Goal: Transaction & Acquisition: Book appointment/travel/reservation

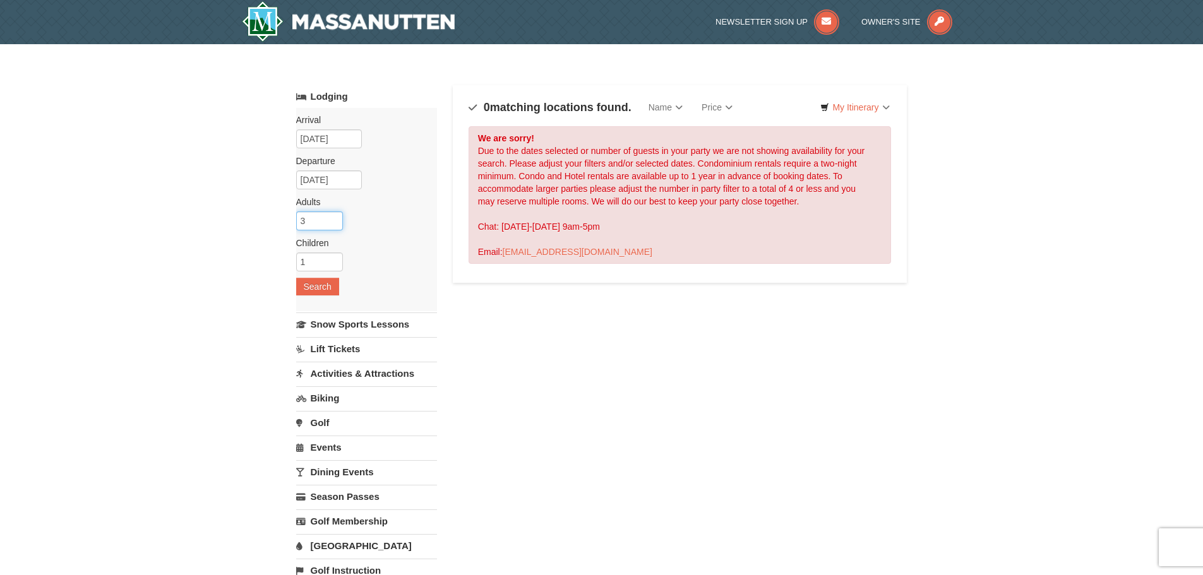
type input "3"
click at [332, 216] on input "3" at bounding box center [319, 221] width 47 height 19
click at [323, 283] on button "Search" at bounding box center [317, 287] width 43 height 18
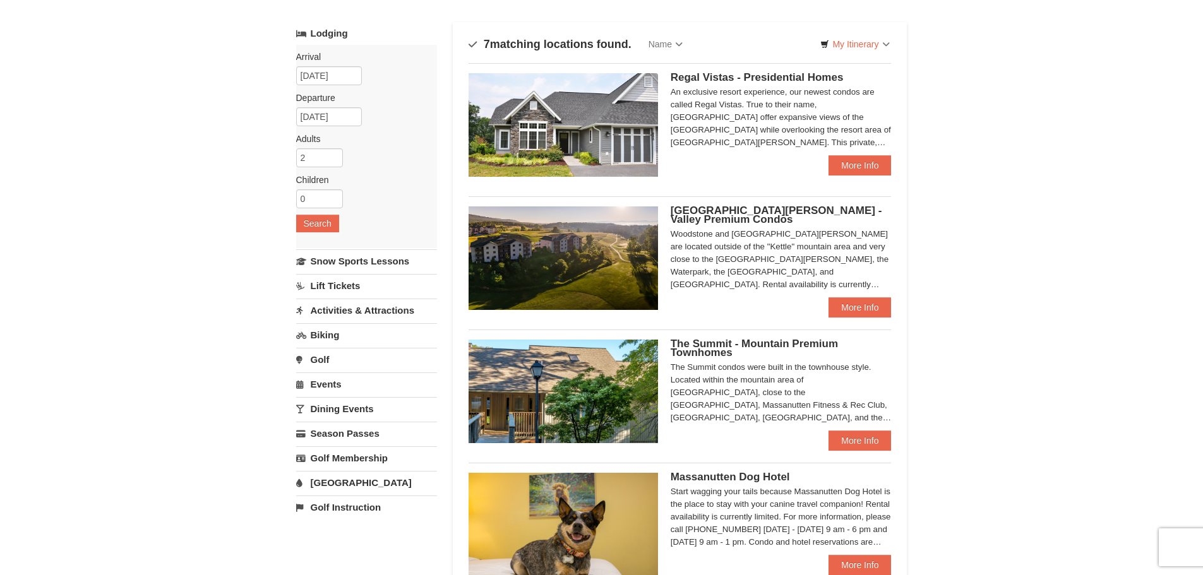
scroll to position [126, 0]
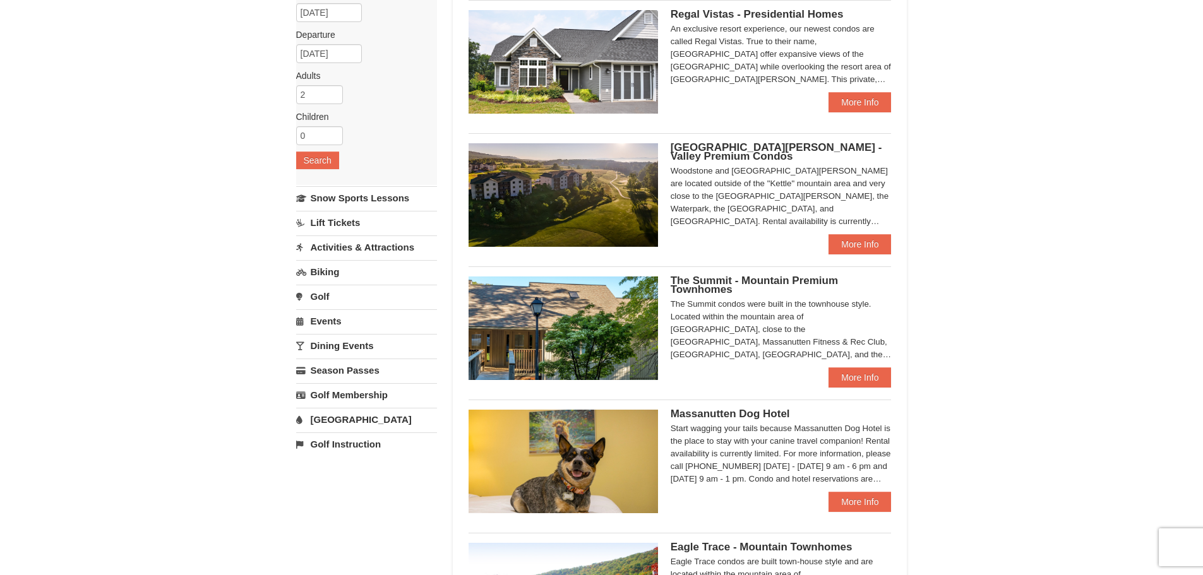
click at [852, 354] on div "The Summit condos were built in the townhouse style. Located within the mountai…" at bounding box center [781, 329] width 221 height 63
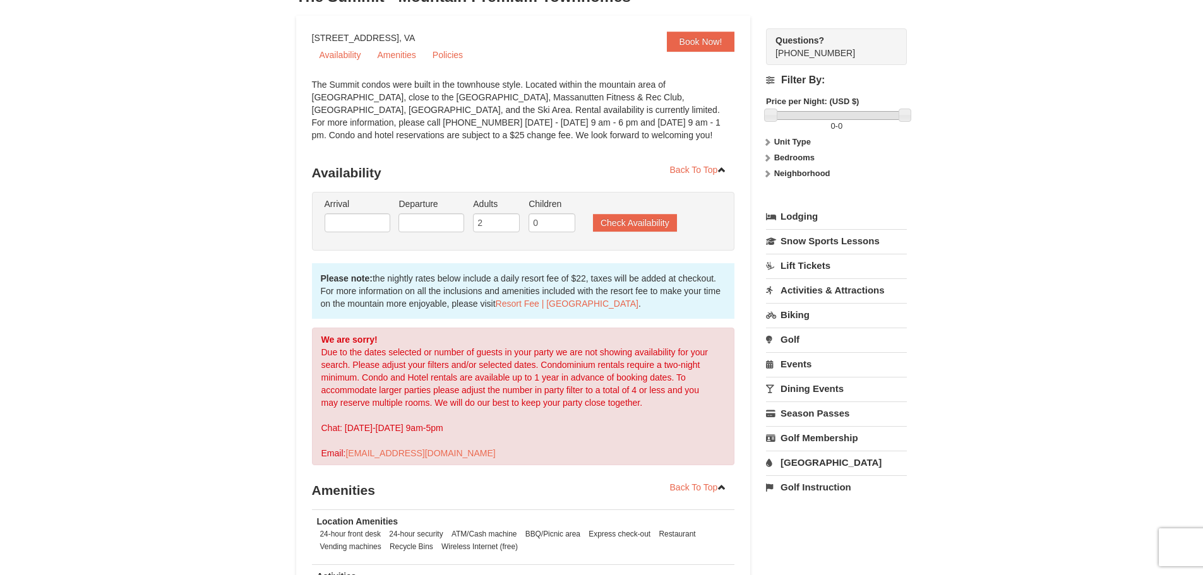
scroll to position [126, 0]
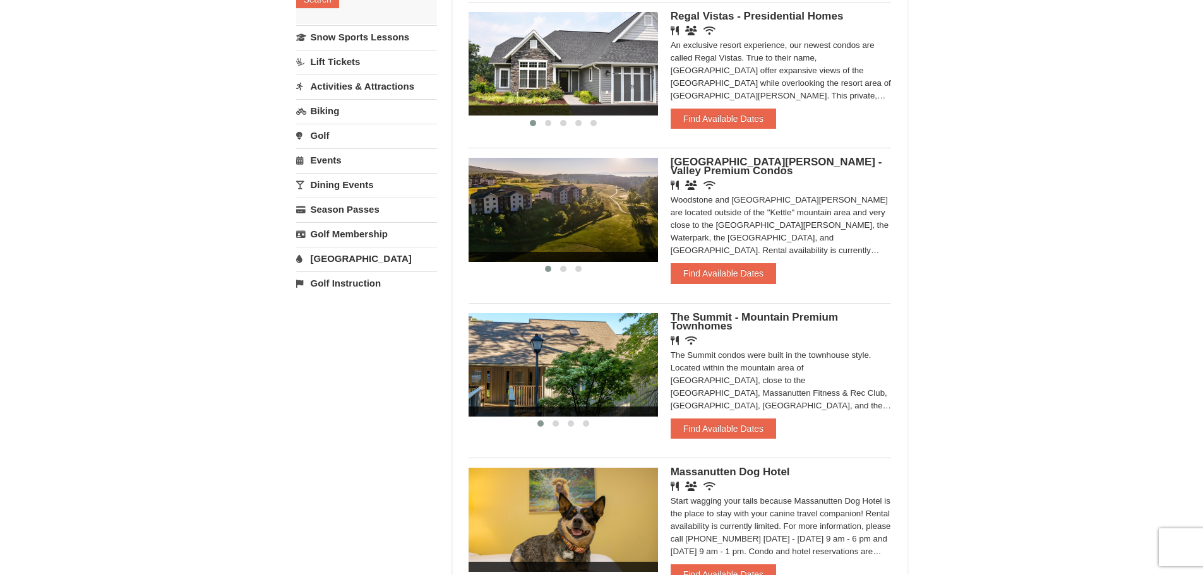
scroll to position [316, 0]
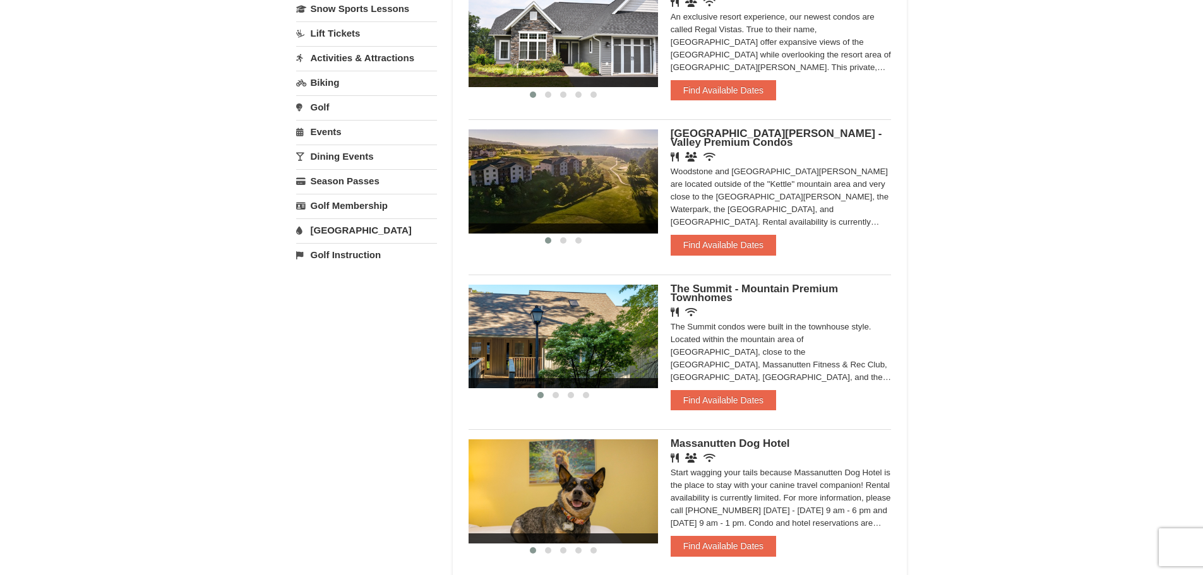
click at [575, 331] on img at bounding box center [562, 337] width 189 height 104
click at [717, 287] on span "The Summit - Mountain Premium Townhomes" at bounding box center [754, 293] width 167 height 21
click at [710, 289] on span "The Summit - Mountain Premium Townhomes" at bounding box center [754, 293] width 167 height 21
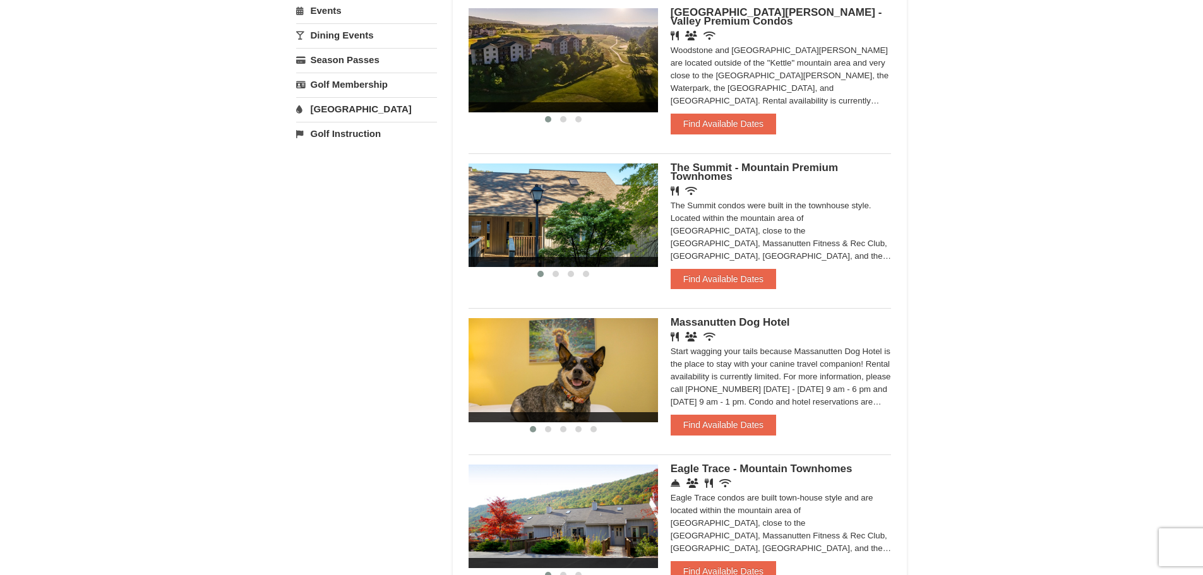
scroll to position [442, 0]
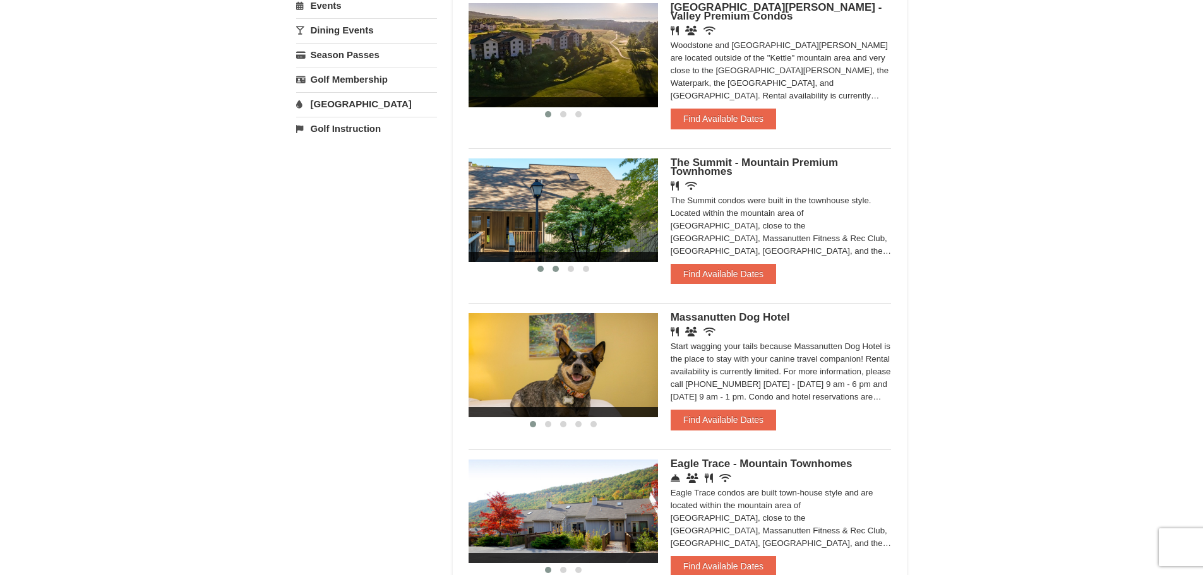
click at [554, 270] on span at bounding box center [555, 269] width 6 height 6
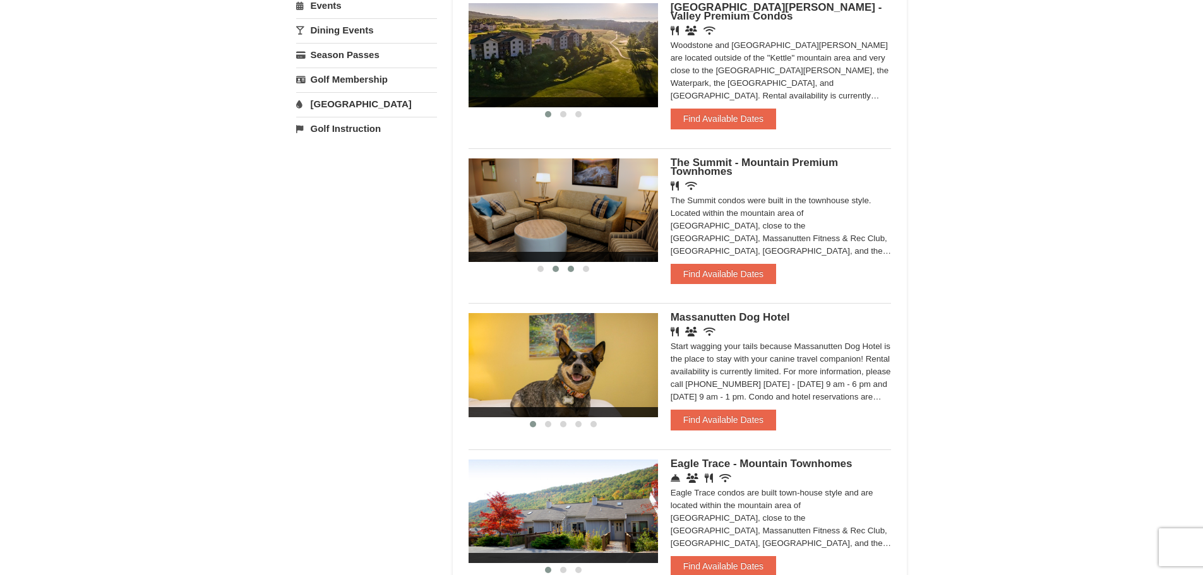
click at [573, 270] on span at bounding box center [571, 269] width 6 height 6
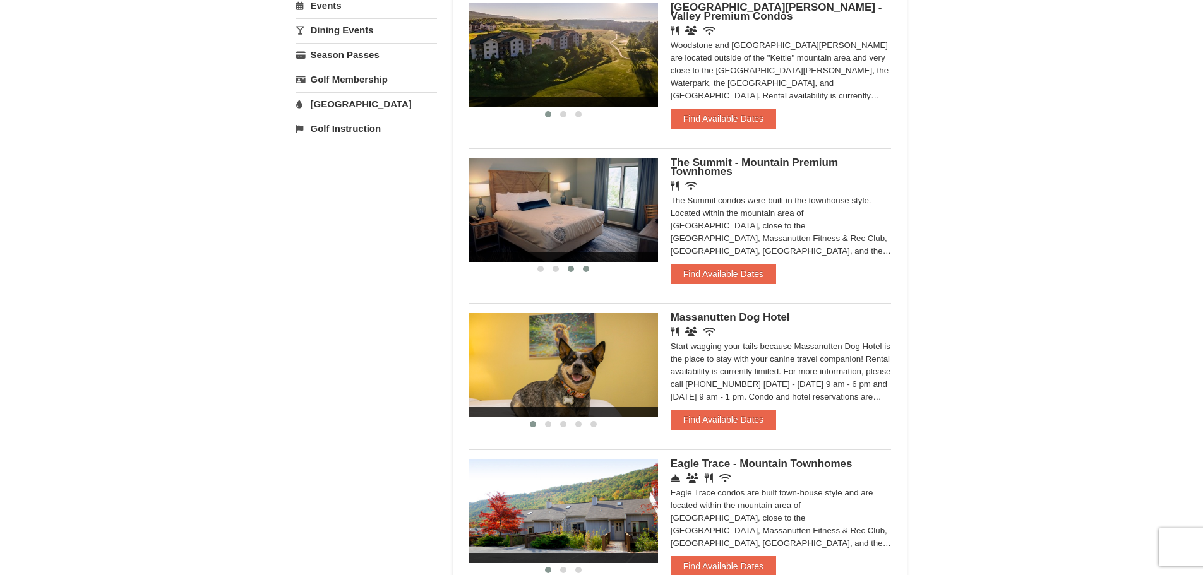
click at [587, 270] on span at bounding box center [586, 269] width 6 height 6
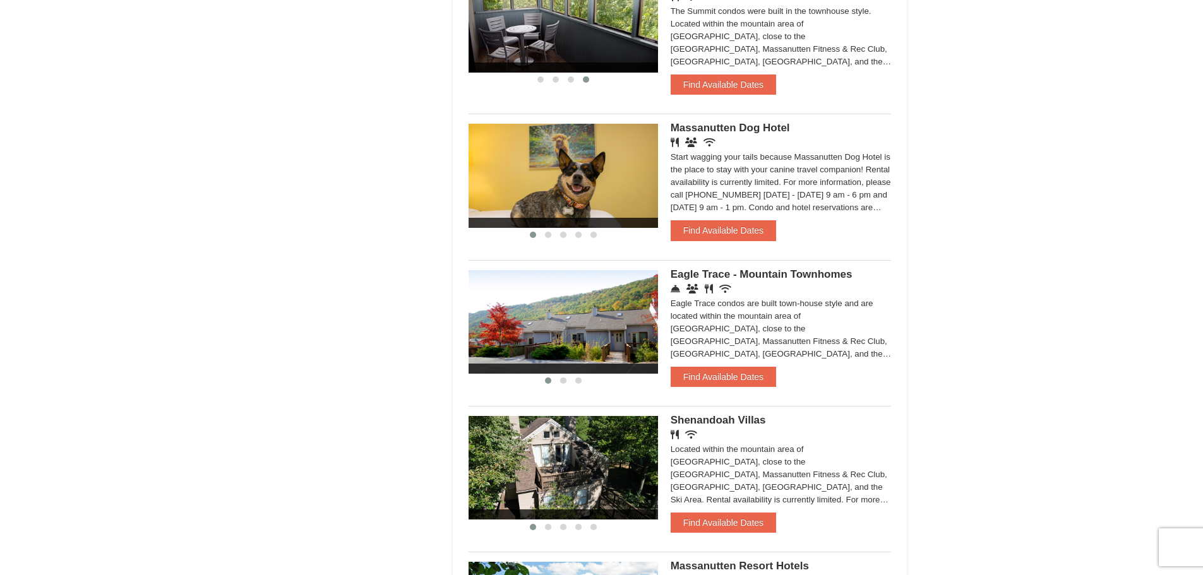
scroll to position [695, 0]
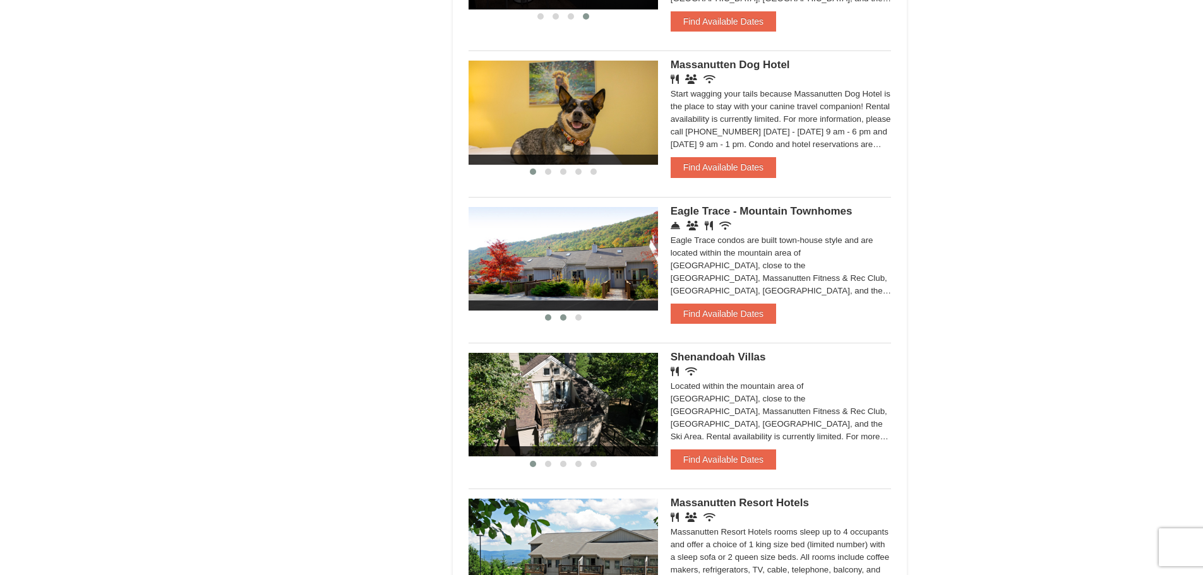
click at [563, 315] on span at bounding box center [563, 317] width 6 height 6
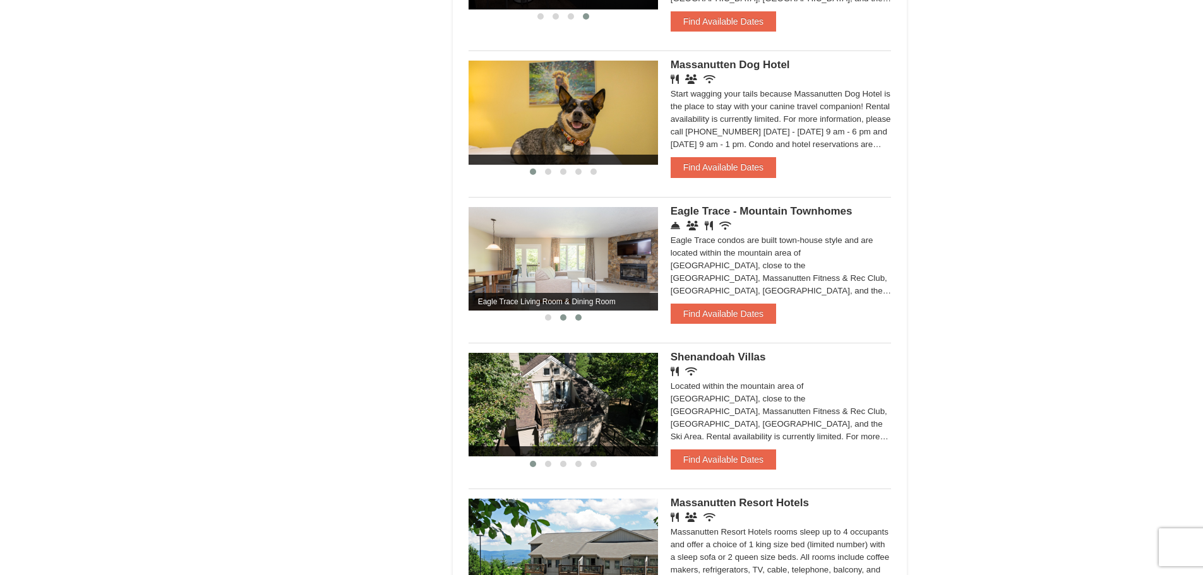
click at [576, 318] on span at bounding box center [578, 317] width 6 height 6
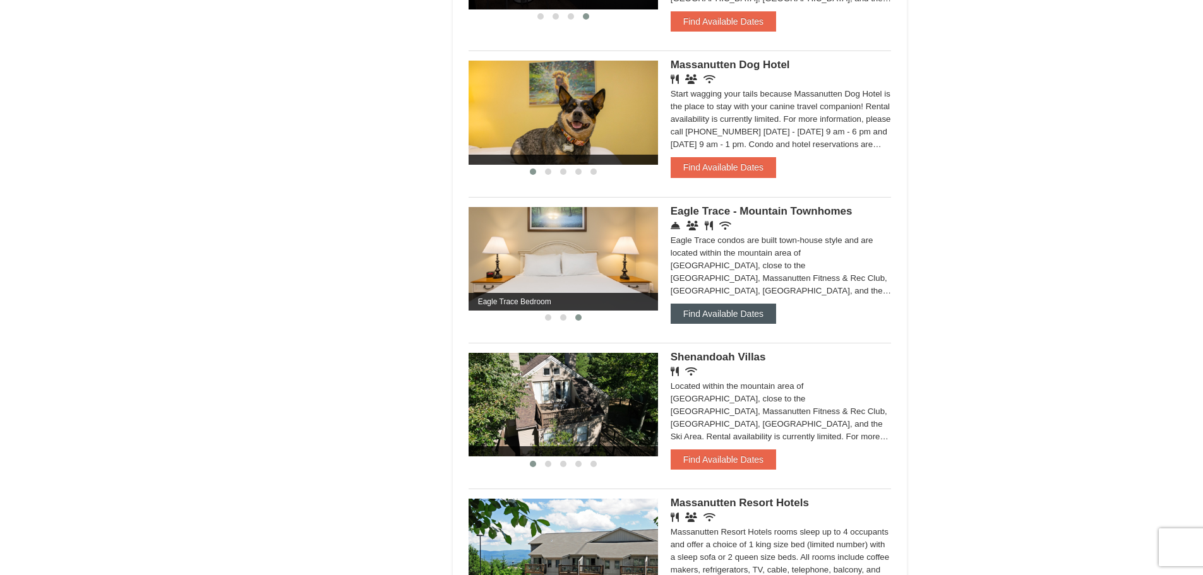
click at [718, 314] on button "Find Available Dates" at bounding box center [723, 314] width 105 height 20
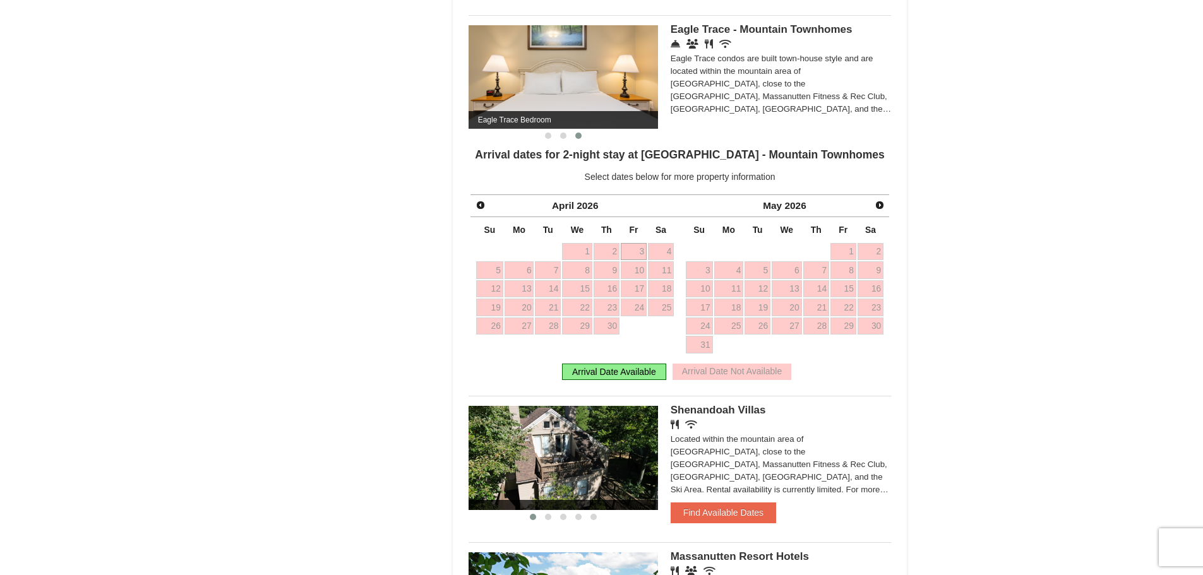
scroll to position [884, 0]
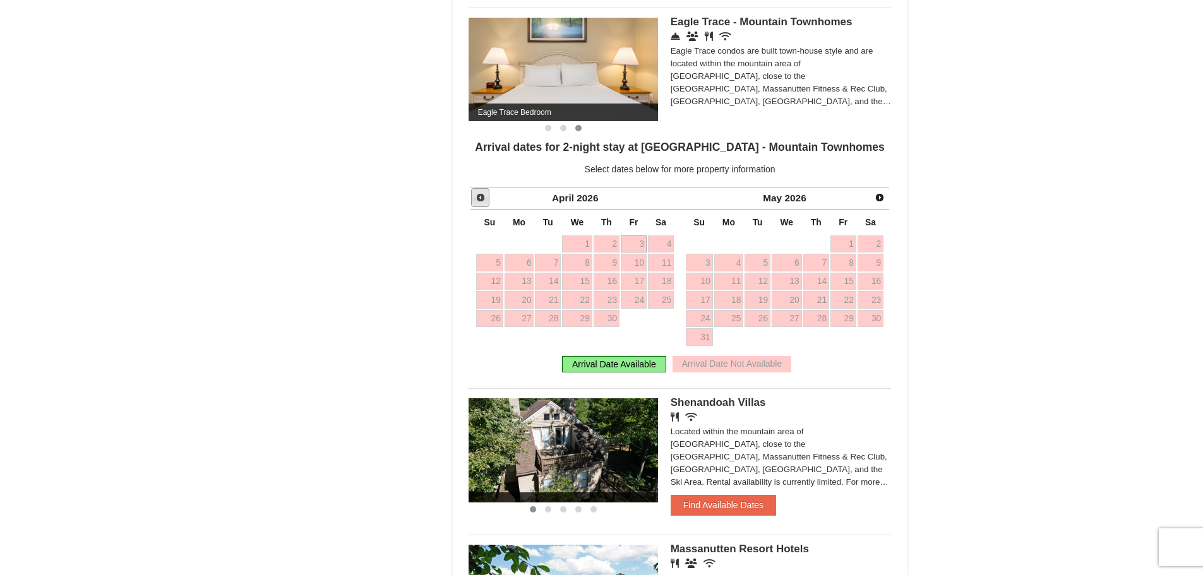
click at [477, 196] on span "Prev" at bounding box center [480, 198] width 10 height 10
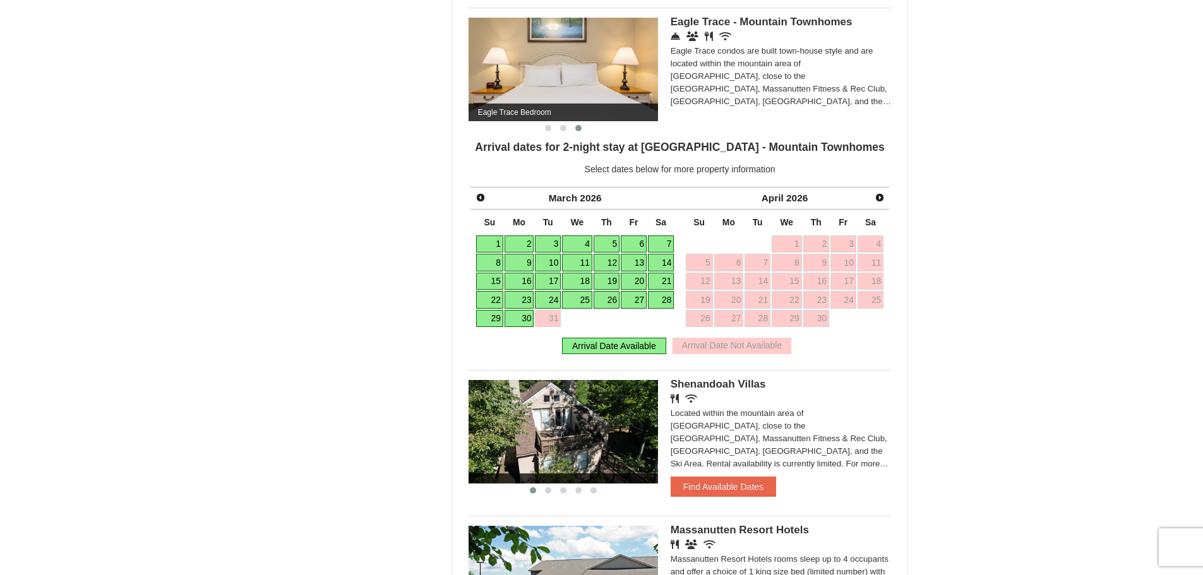
scroll to position [821, 0]
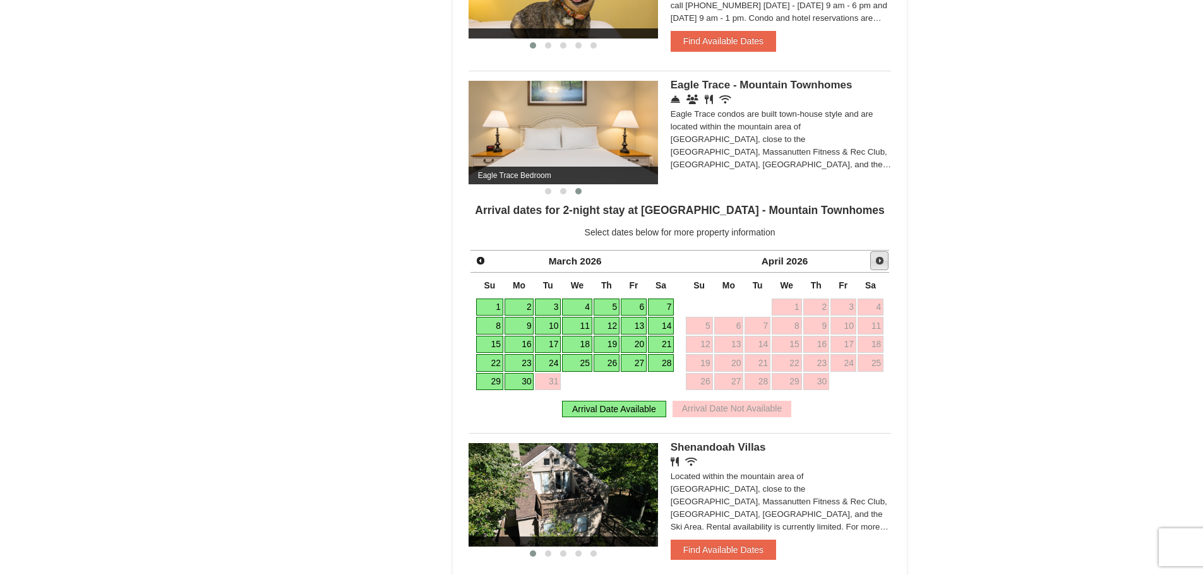
click at [879, 258] on span "Next" at bounding box center [879, 261] width 10 height 10
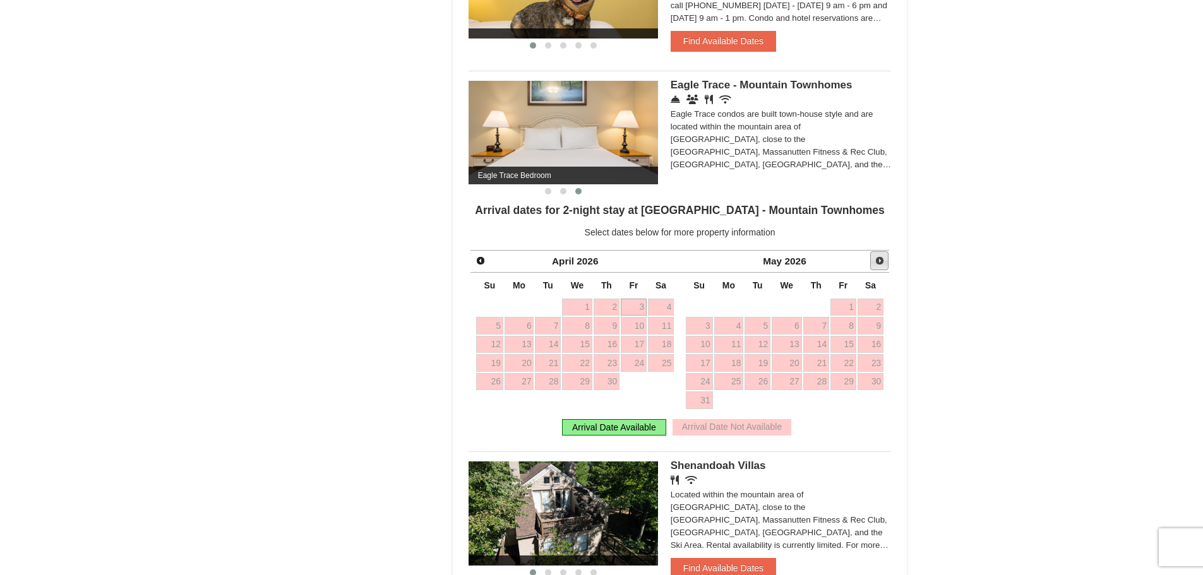
click at [879, 258] on span "Next" at bounding box center [879, 261] width 10 height 10
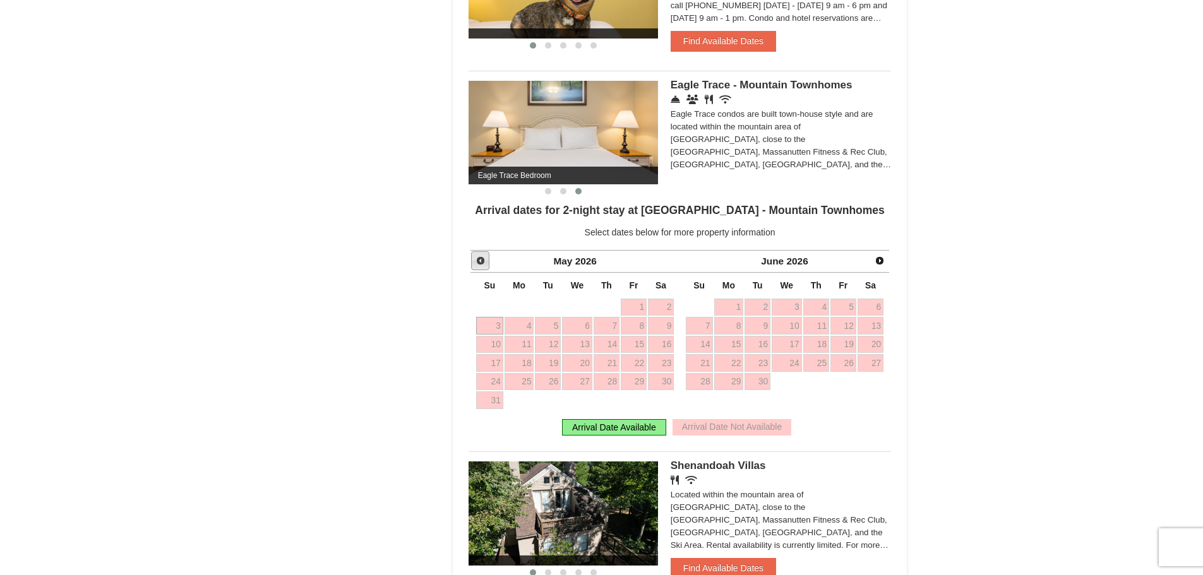
click at [480, 263] on span "Prev" at bounding box center [480, 261] width 10 height 10
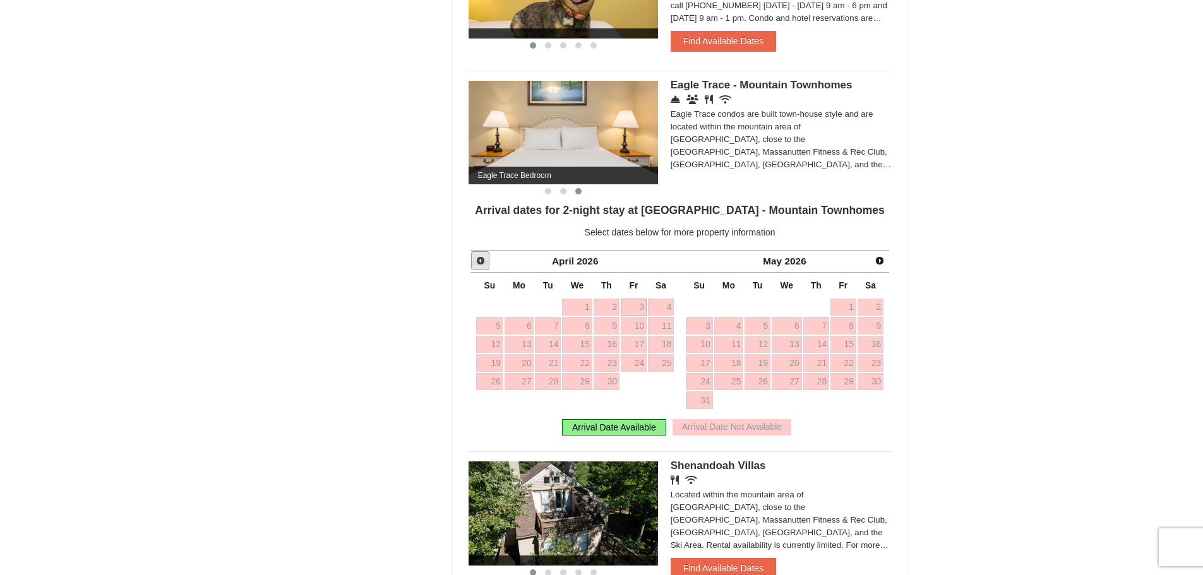
click at [480, 263] on span "Prev" at bounding box center [480, 261] width 10 height 10
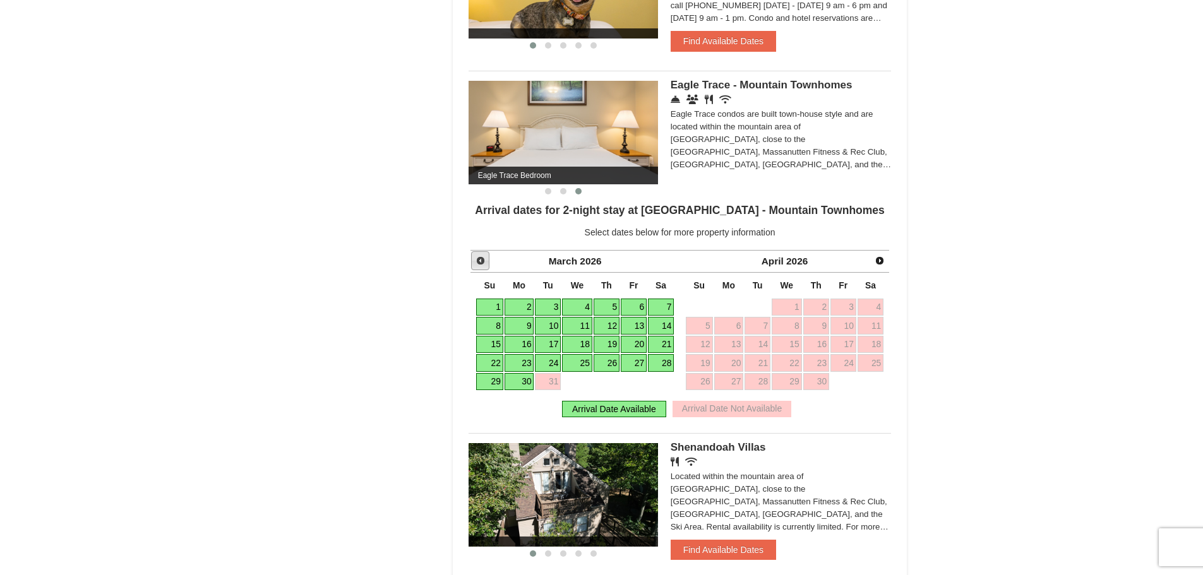
click at [480, 263] on span "Prev" at bounding box center [480, 261] width 10 height 10
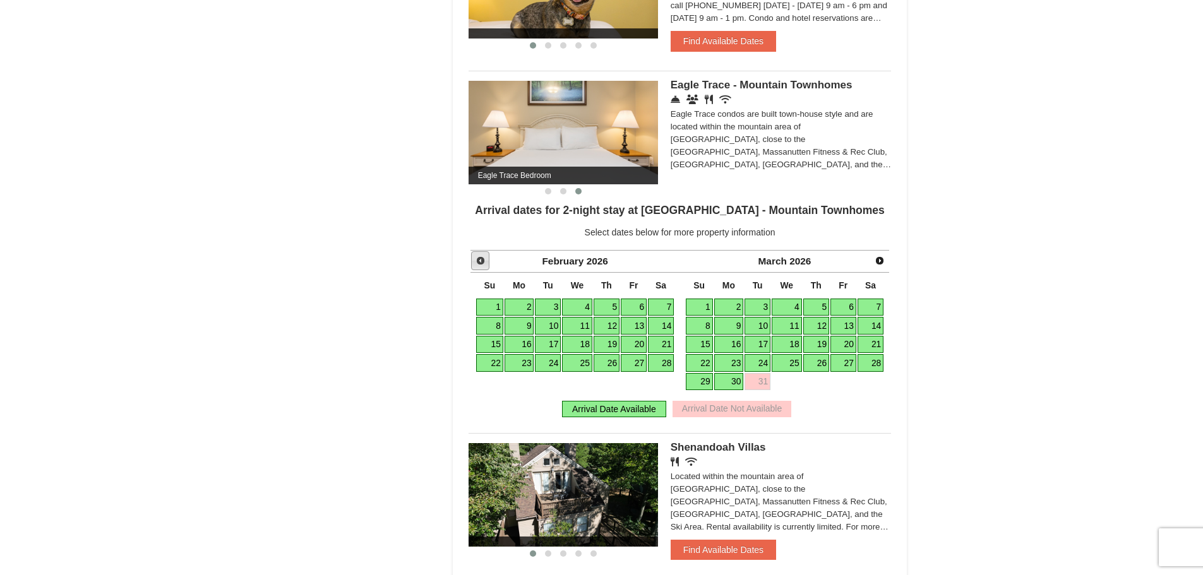
click at [480, 263] on span "Prev" at bounding box center [480, 261] width 10 height 10
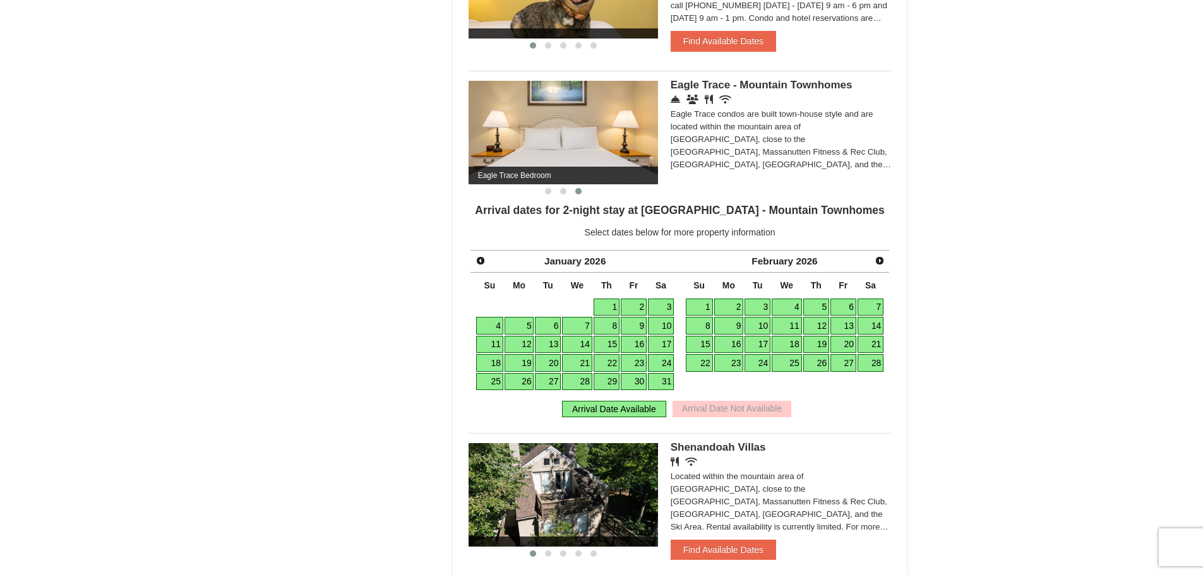
click at [634, 343] on link "16" at bounding box center [634, 345] width 26 height 18
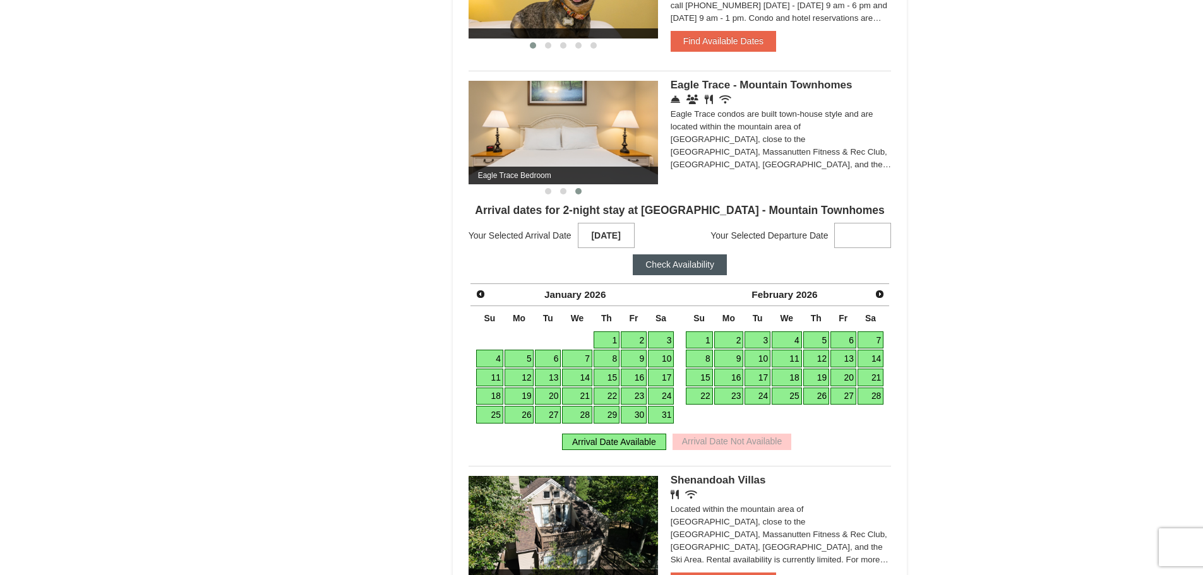
click at [498, 399] on link "18" at bounding box center [489, 397] width 27 height 18
click at [664, 261] on button "Check Availability" at bounding box center [680, 264] width 94 height 20
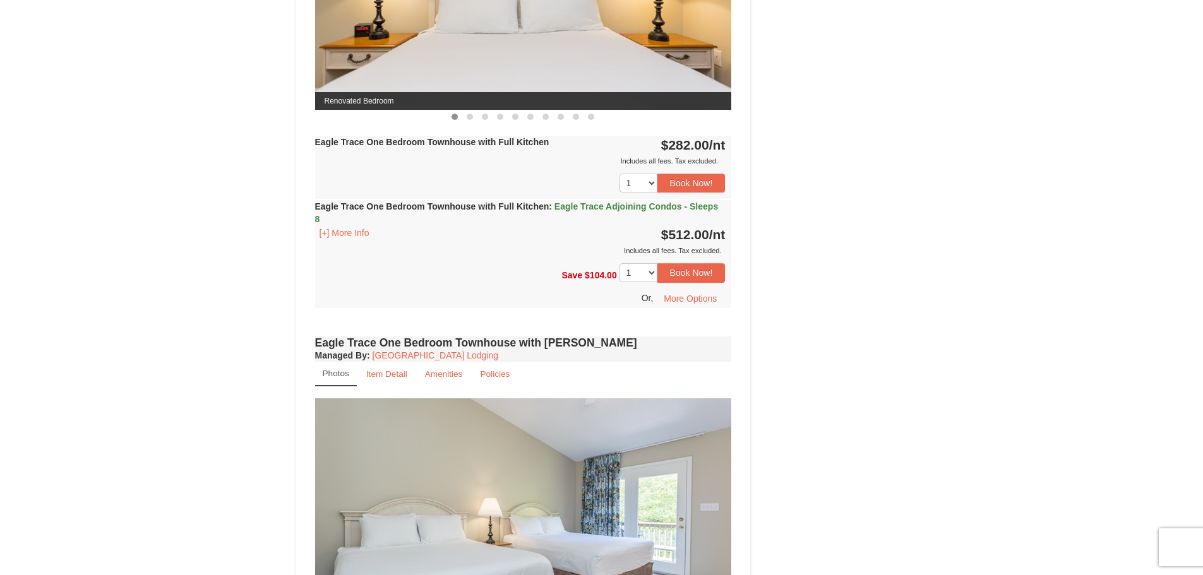
scroll to position [631, 0]
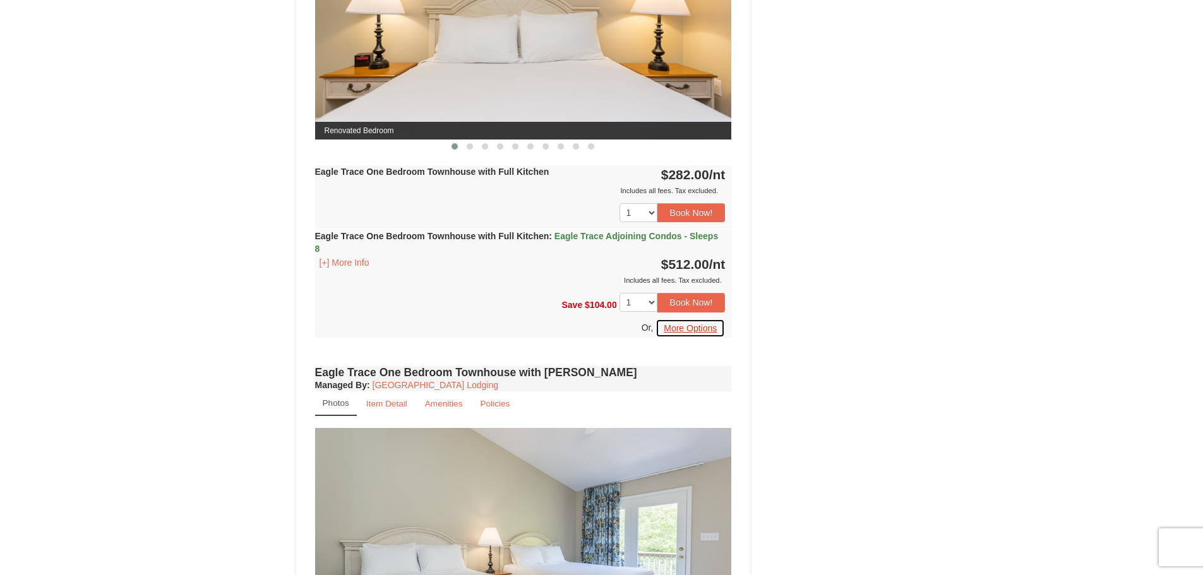
click at [701, 330] on button "More Options" at bounding box center [689, 328] width 69 height 19
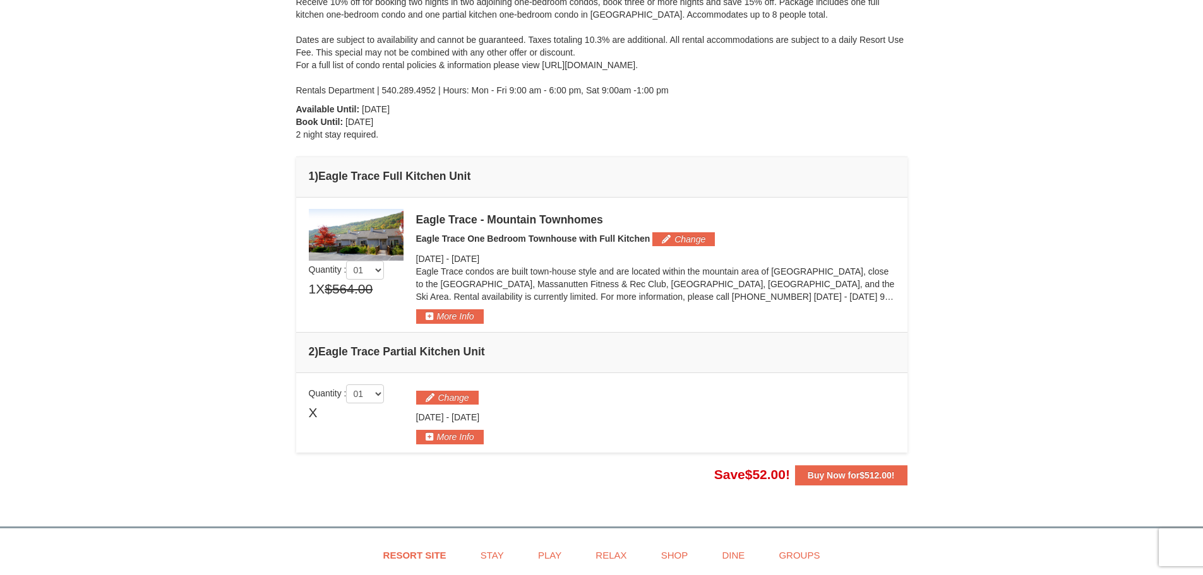
scroll to position [182, 0]
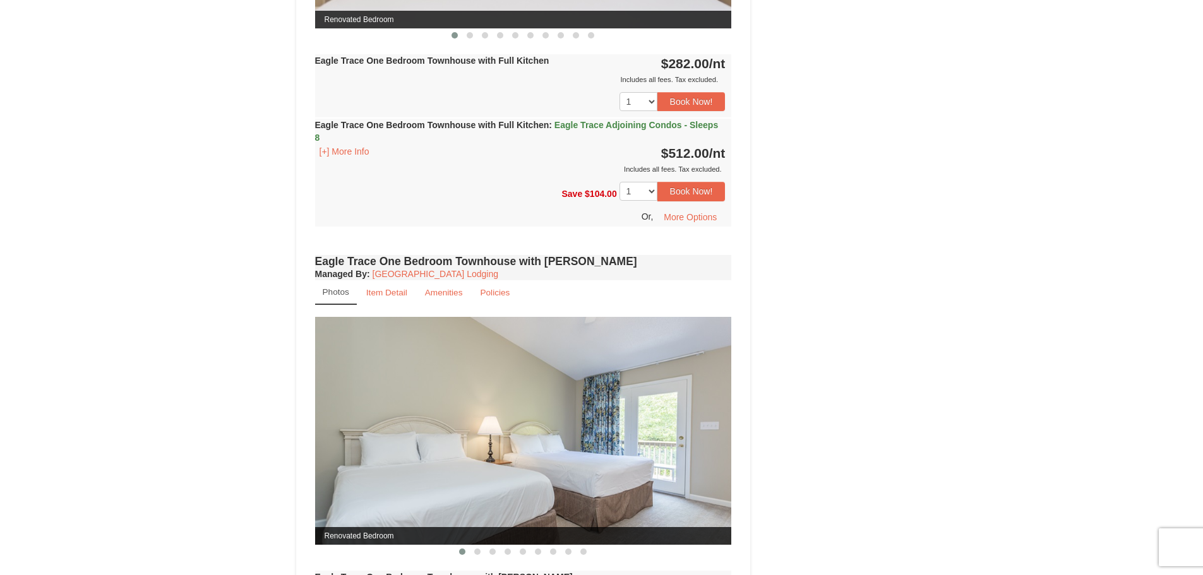
scroll to position [747, 0]
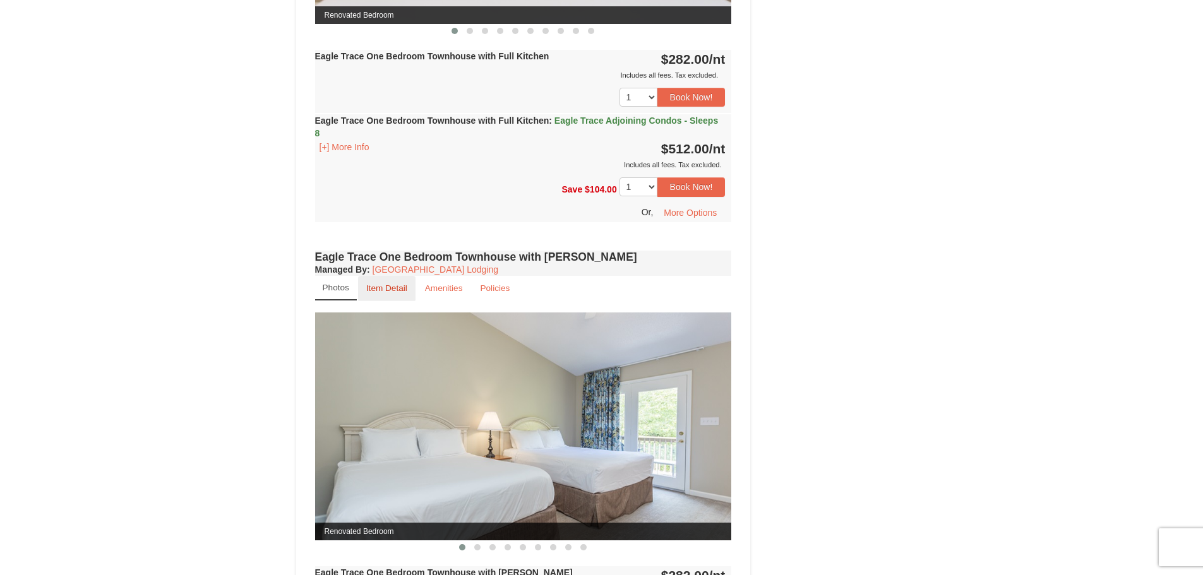
click at [386, 285] on small "Item Detail" at bounding box center [386, 287] width 41 height 9
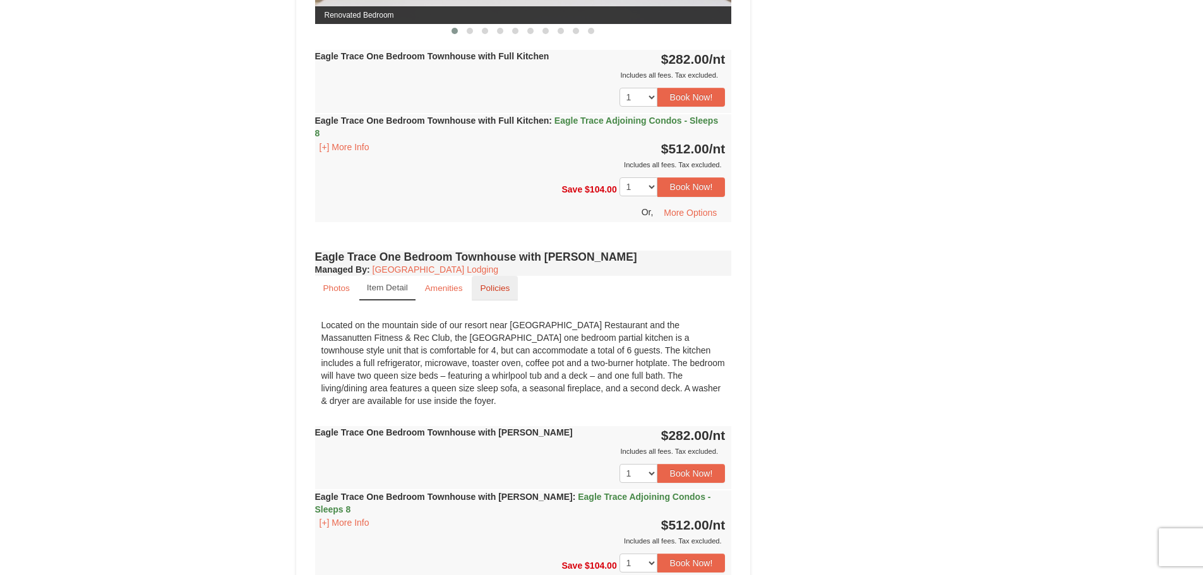
click at [484, 287] on small "Policies" at bounding box center [495, 287] width 30 height 9
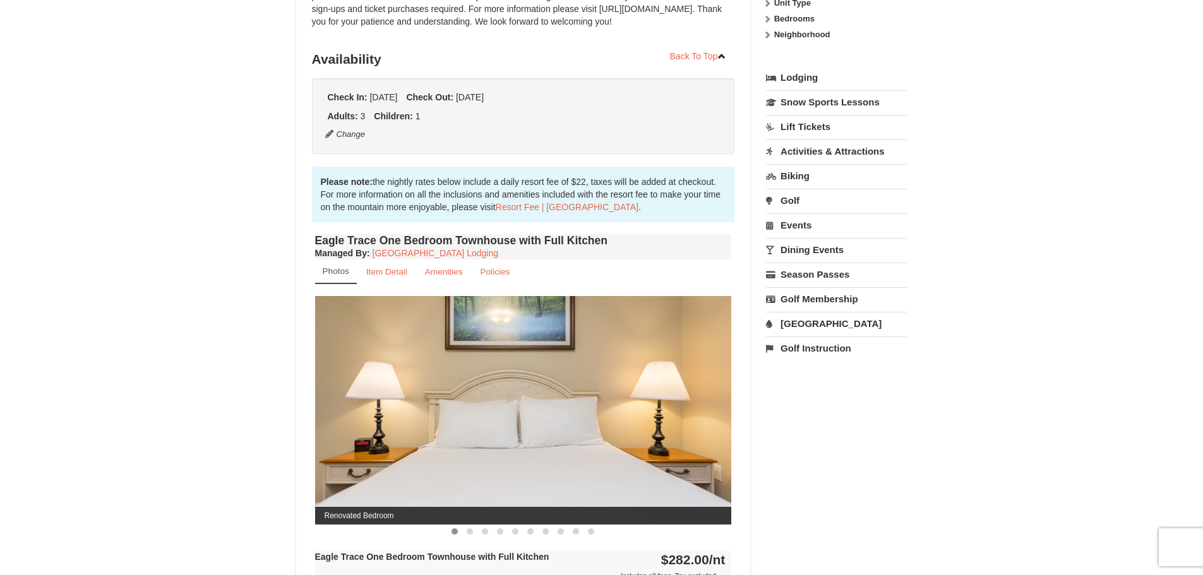
scroll to position [431, 0]
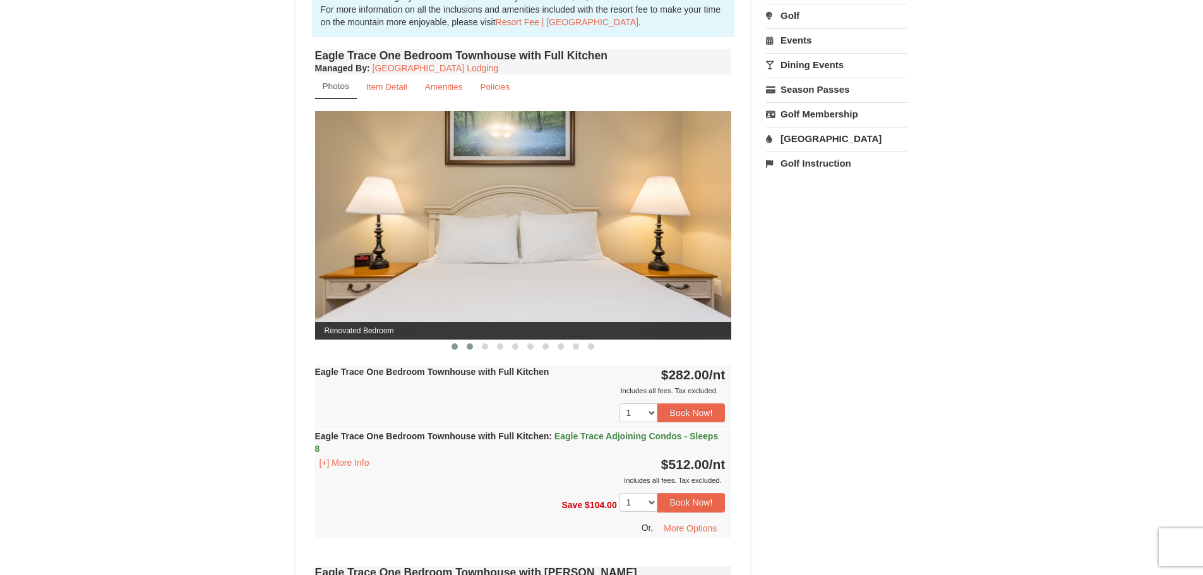
click at [468, 345] on span at bounding box center [470, 346] width 6 height 6
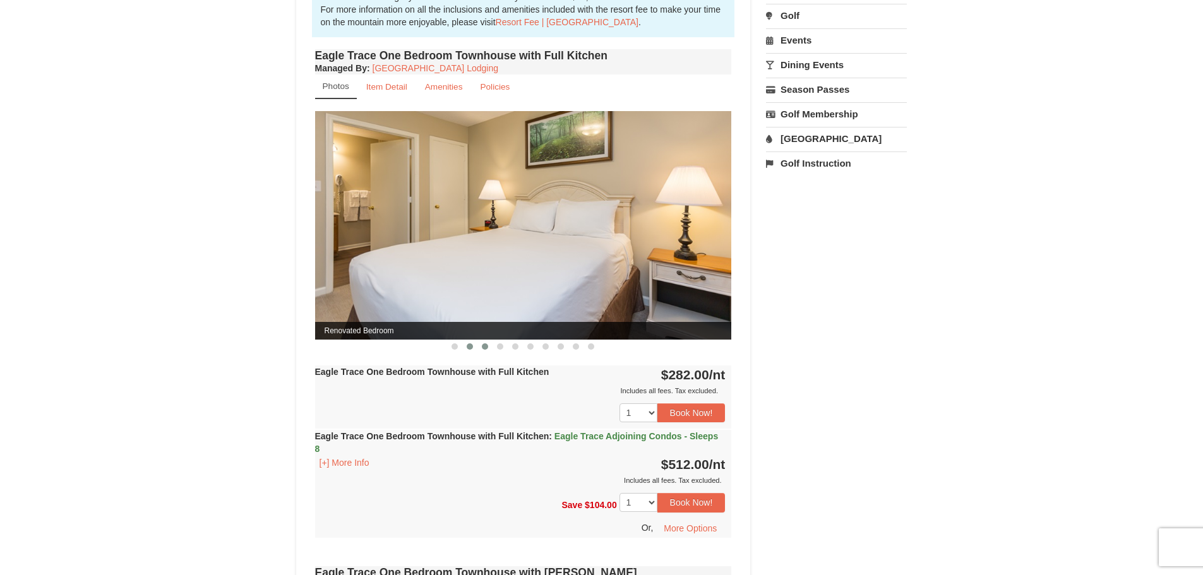
click at [482, 346] on span at bounding box center [485, 346] width 6 height 6
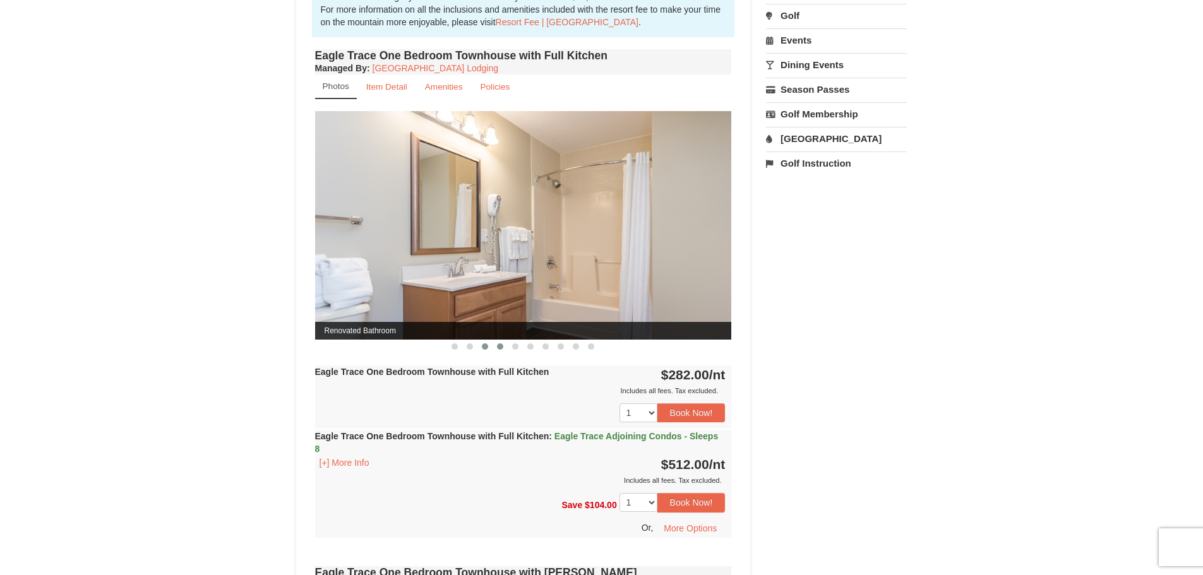
click at [498, 345] on span at bounding box center [500, 346] width 6 height 6
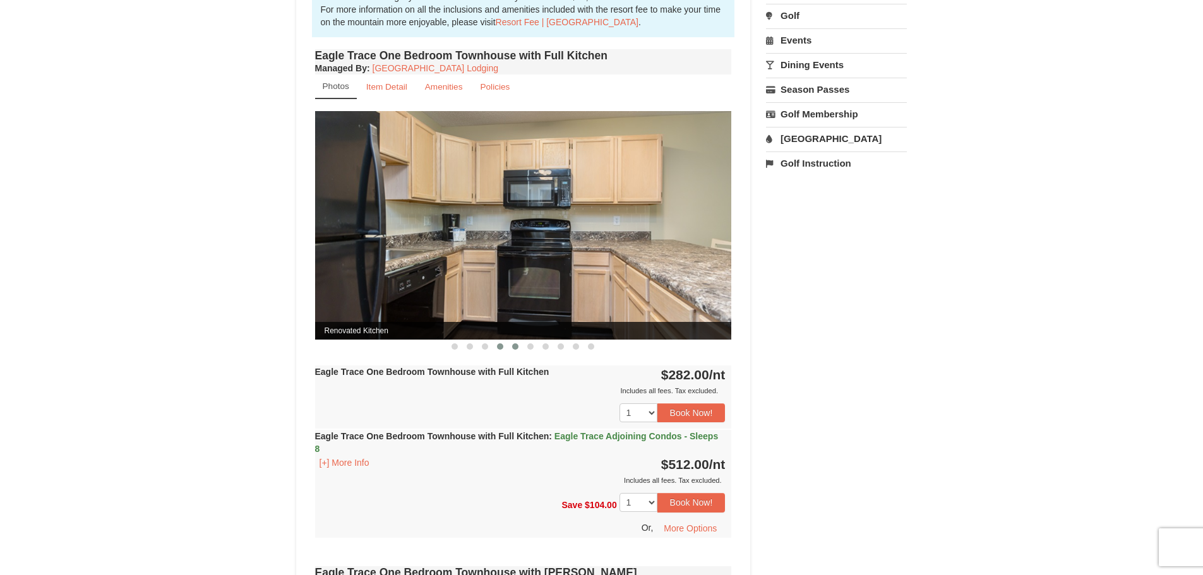
click at [514, 347] on span at bounding box center [515, 346] width 6 height 6
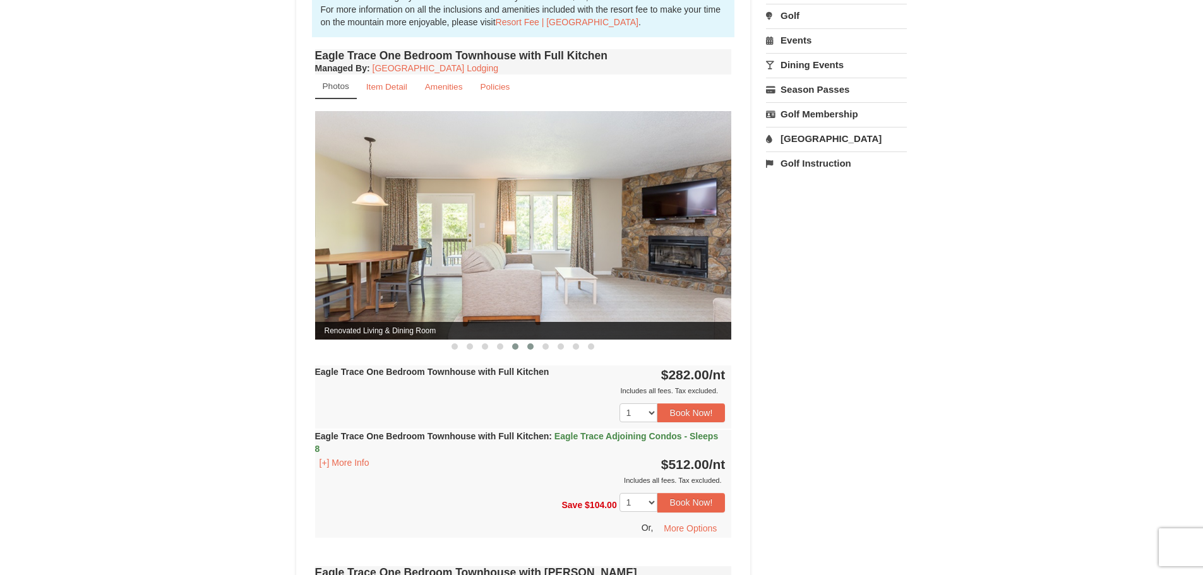
click at [532, 347] on span at bounding box center [530, 346] width 6 height 6
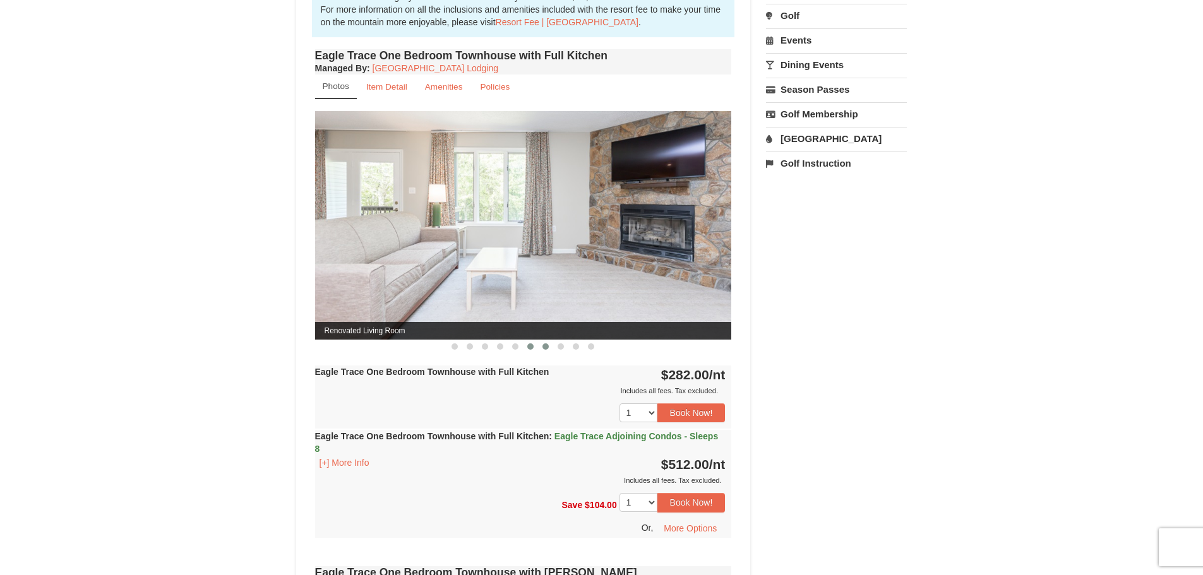
click at [543, 347] on span at bounding box center [545, 346] width 6 height 6
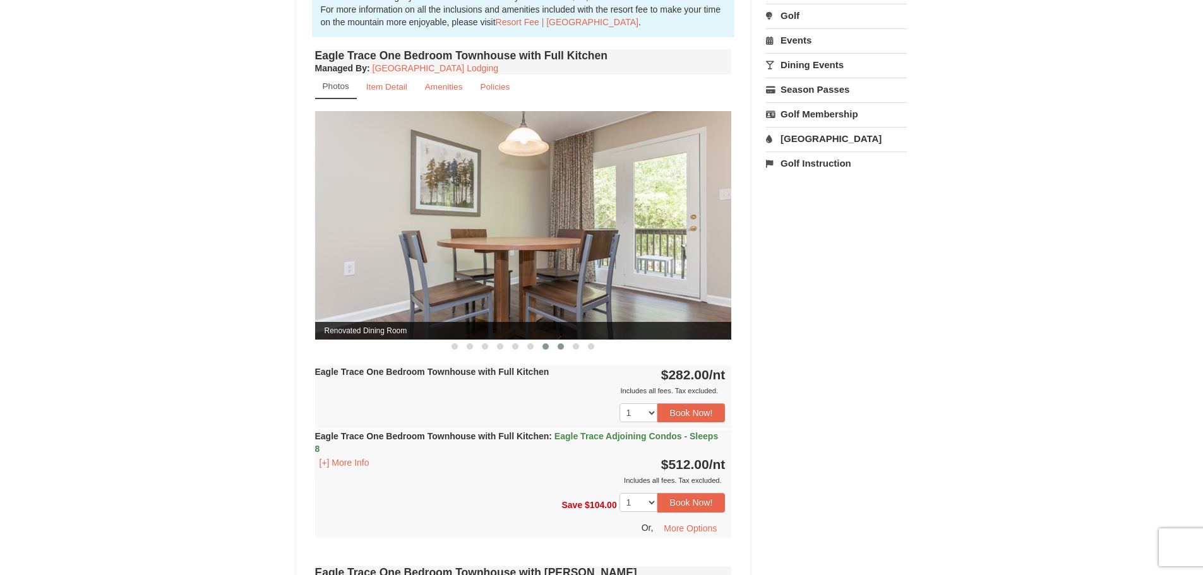
click at [557, 348] on span at bounding box center [560, 346] width 6 height 6
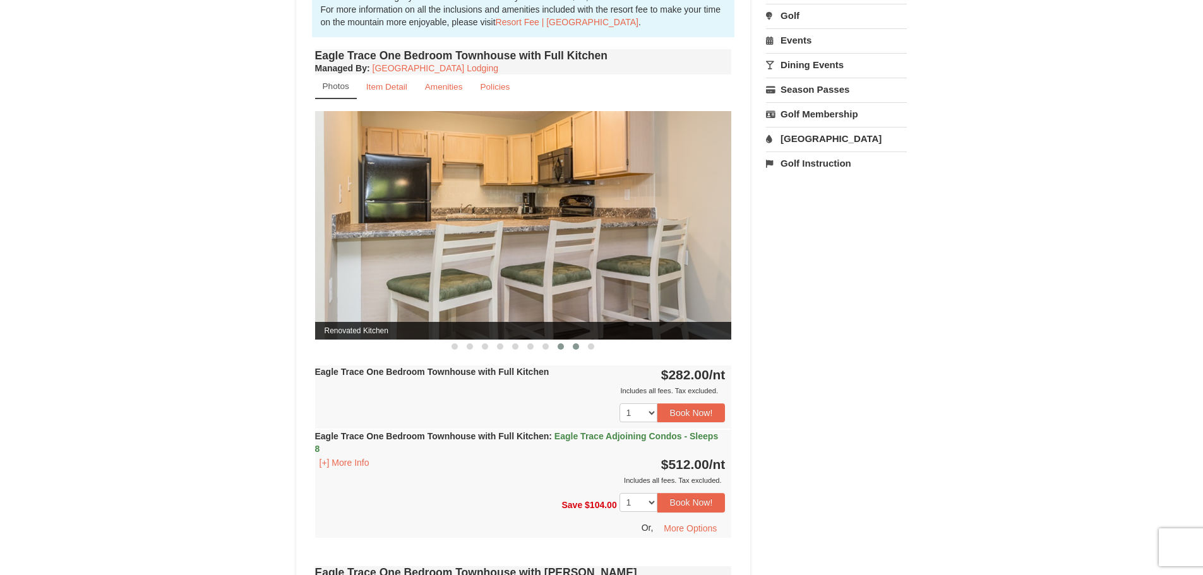
click at [575, 345] on span at bounding box center [576, 346] width 6 height 6
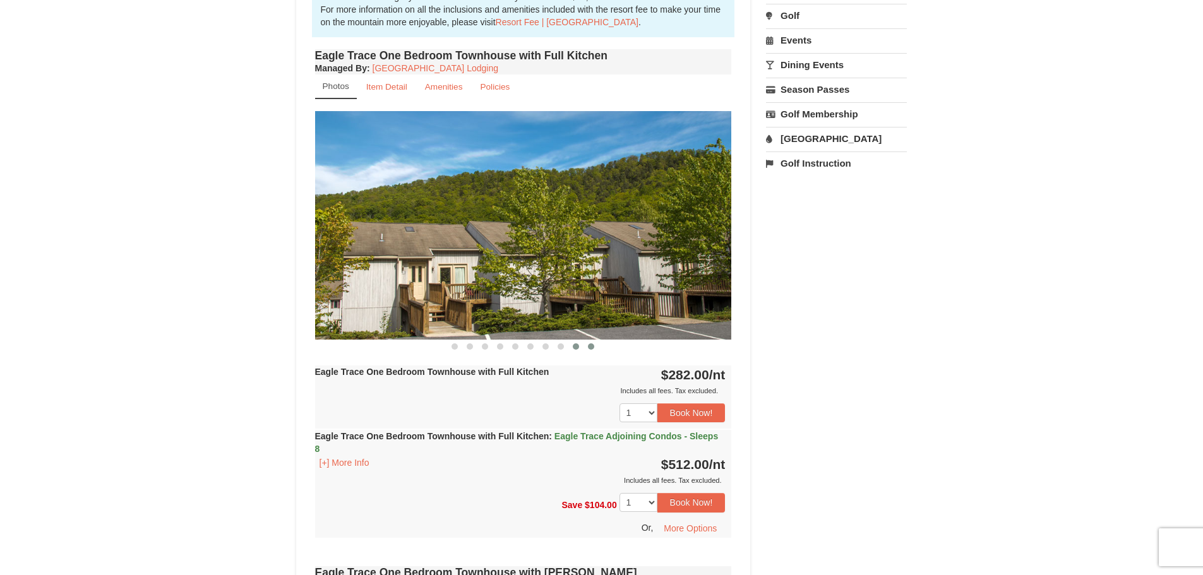
click at [591, 345] on span at bounding box center [591, 346] width 6 height 6
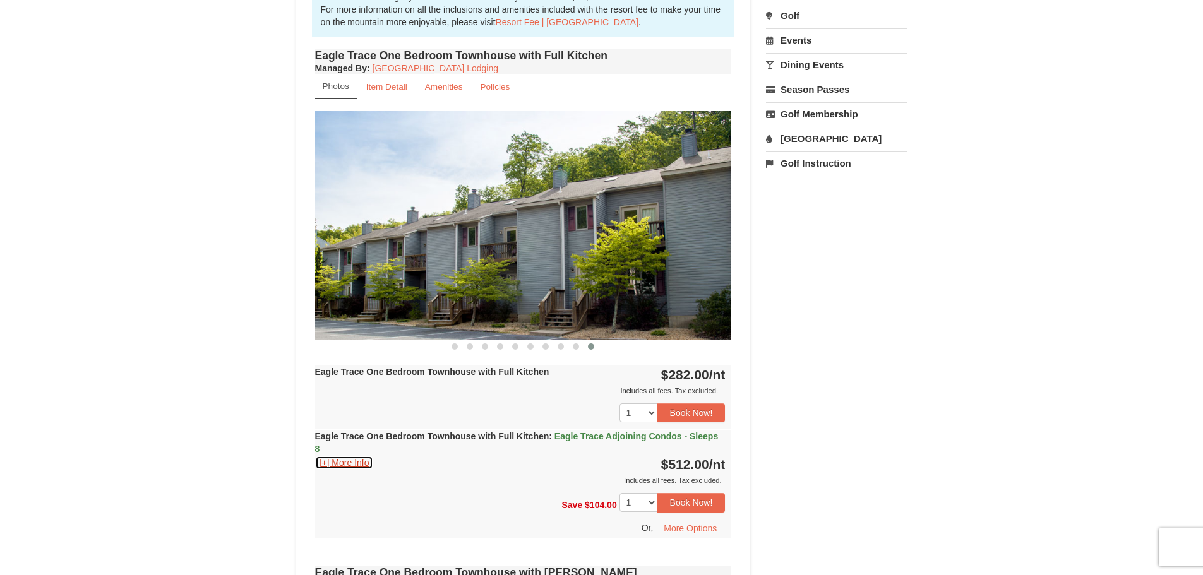
click at [360, 462] on button "[+] More Info" at bounding box center [344, 463] width 59 height 14
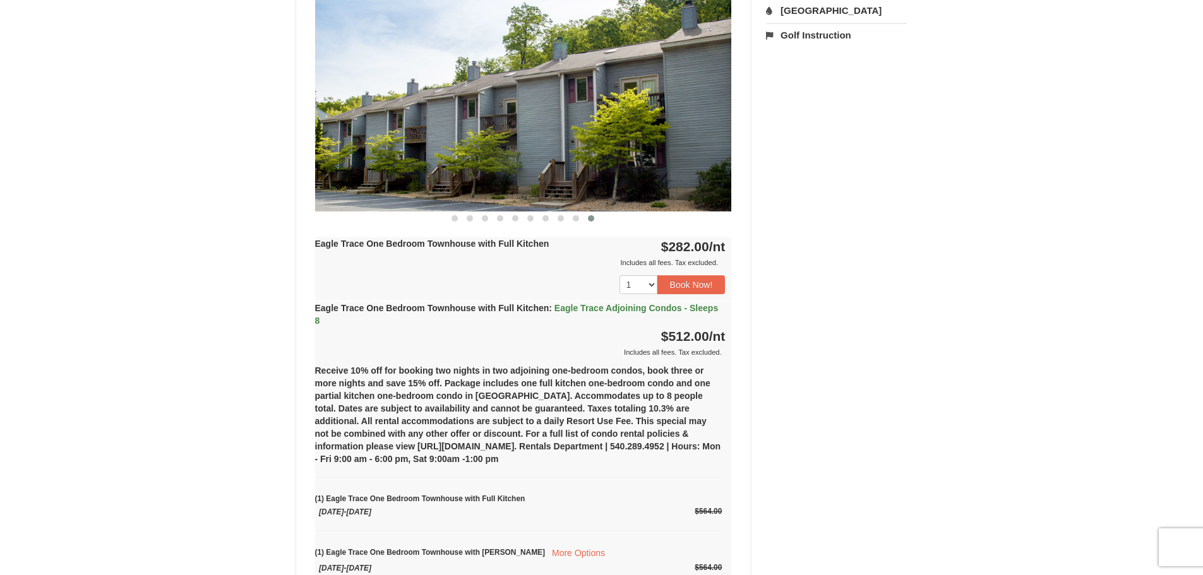
scroll to position [557, 0]
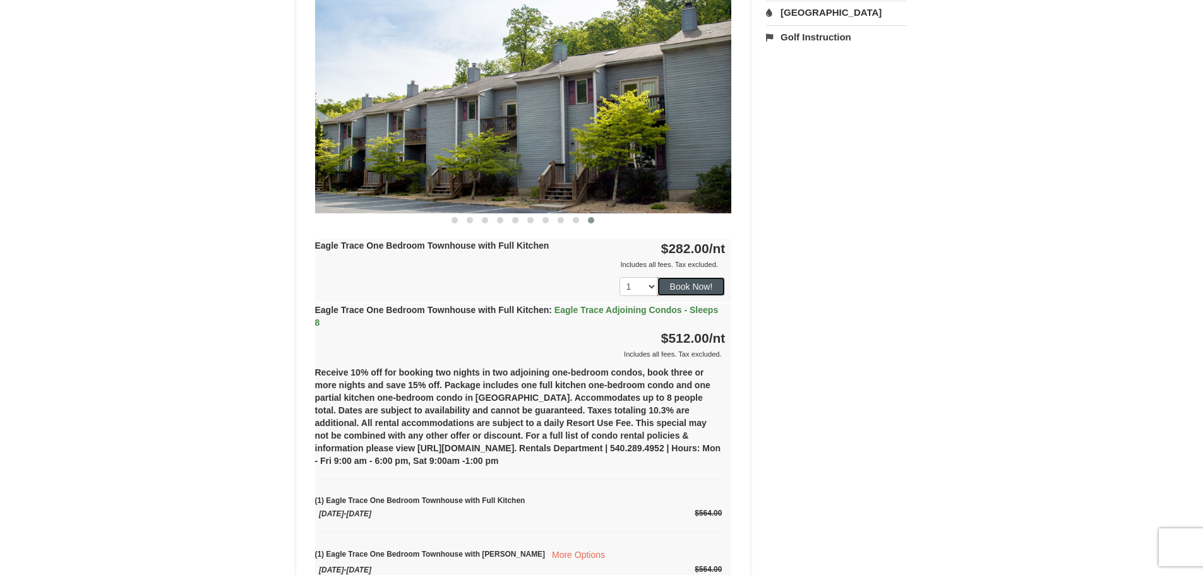
click at [683, 285] on button "Book Now!" at bounding box center [691, 286] width 68 height 19
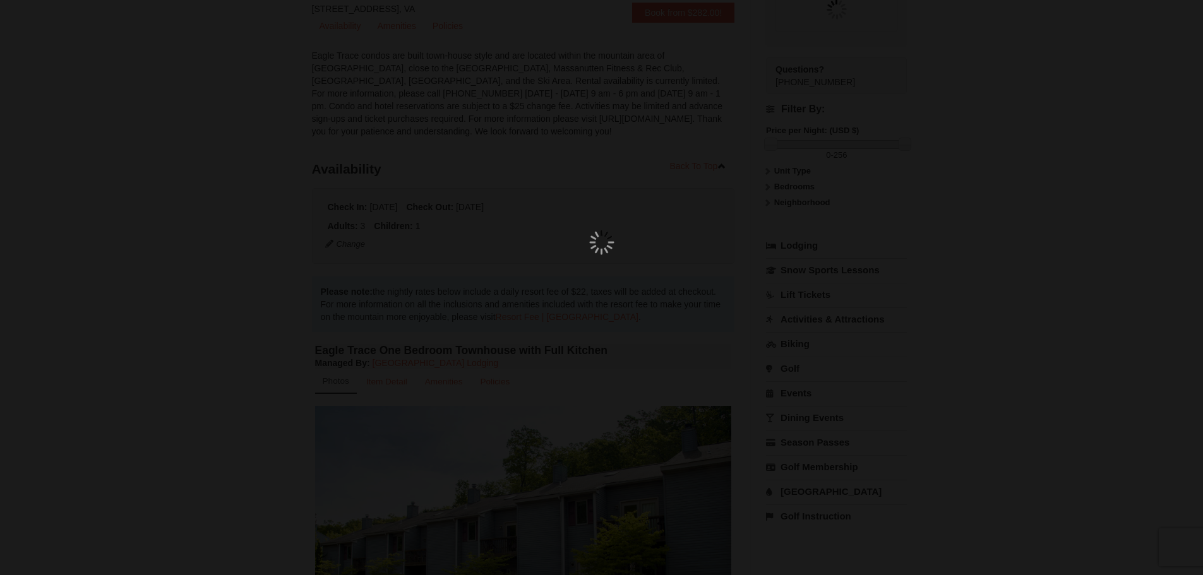
scroll to position [123, 0]
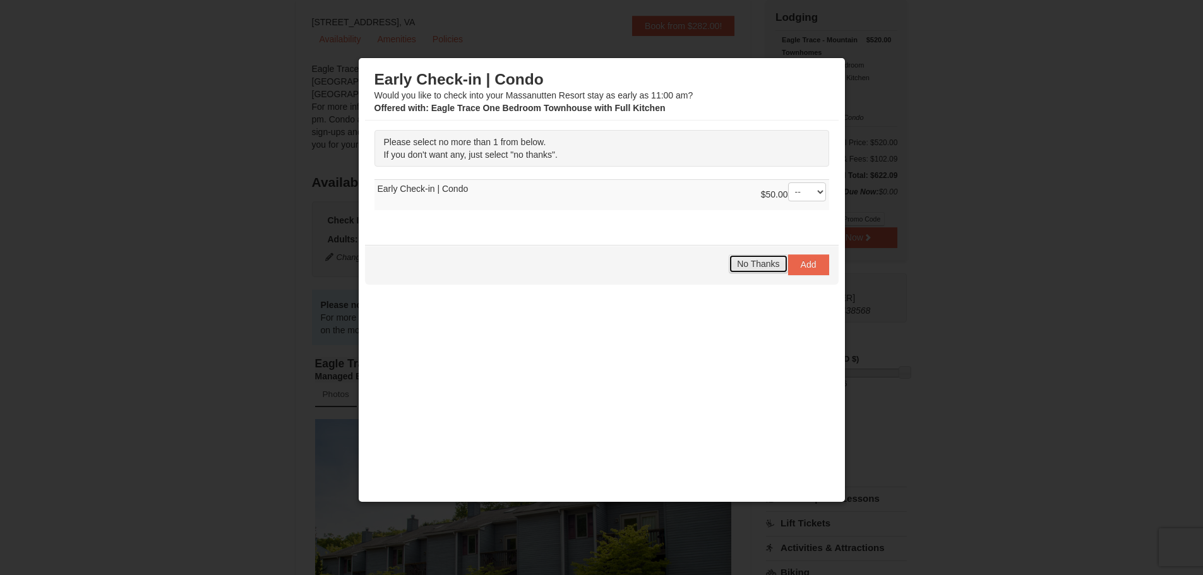
click at [741, 266] on span "No Thanks" at bounding box center [758, 264] width 42 height 10
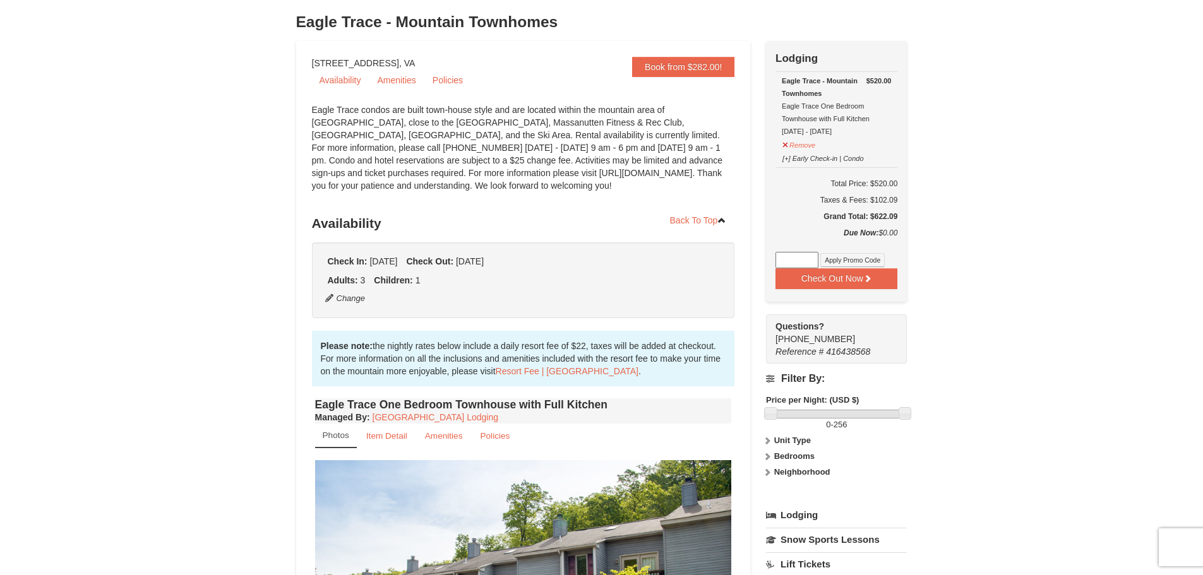
scroll to position [60, 0]
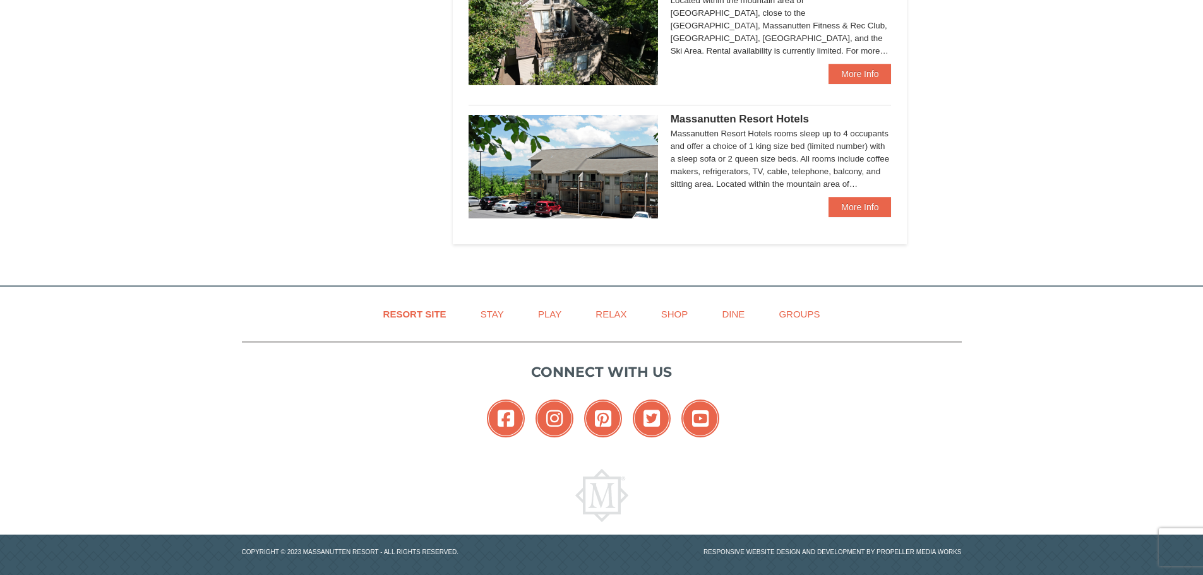
scroll to position [820, 0]
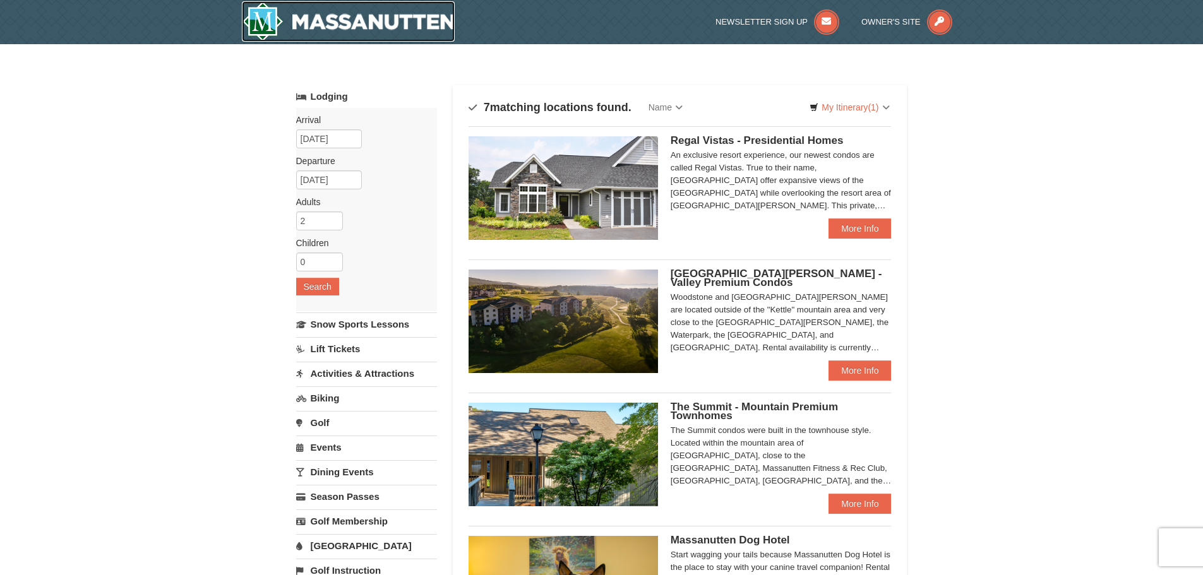
click at [316, 23] on img at bounding box center [348, 21] width 213 height 40
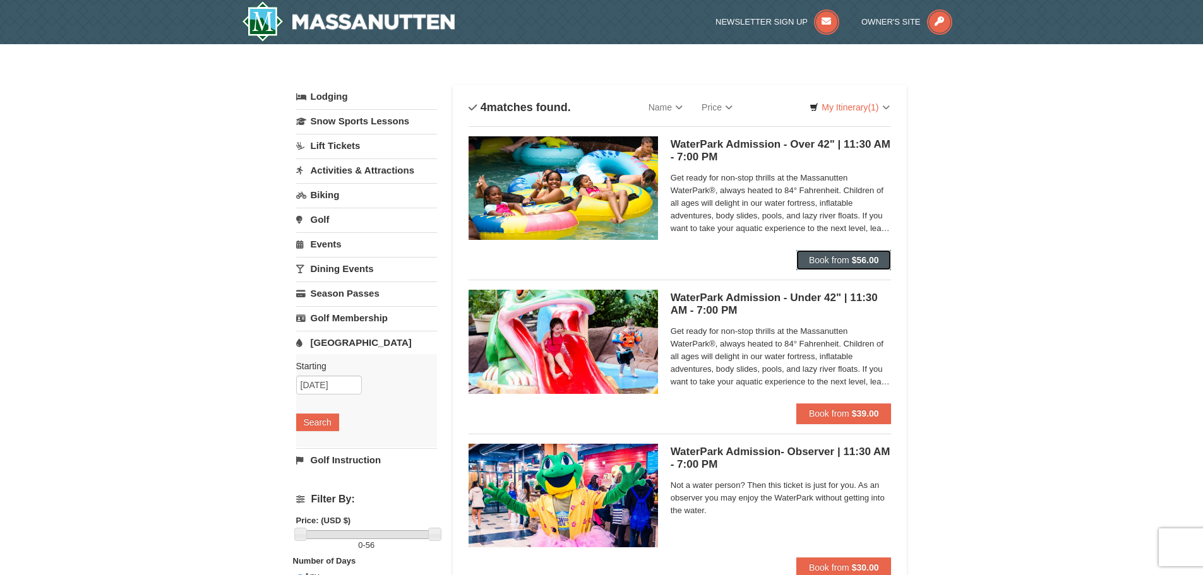
click at [823, 259] on span "Book from" at bounding box center [829, 260] width 40 height 10
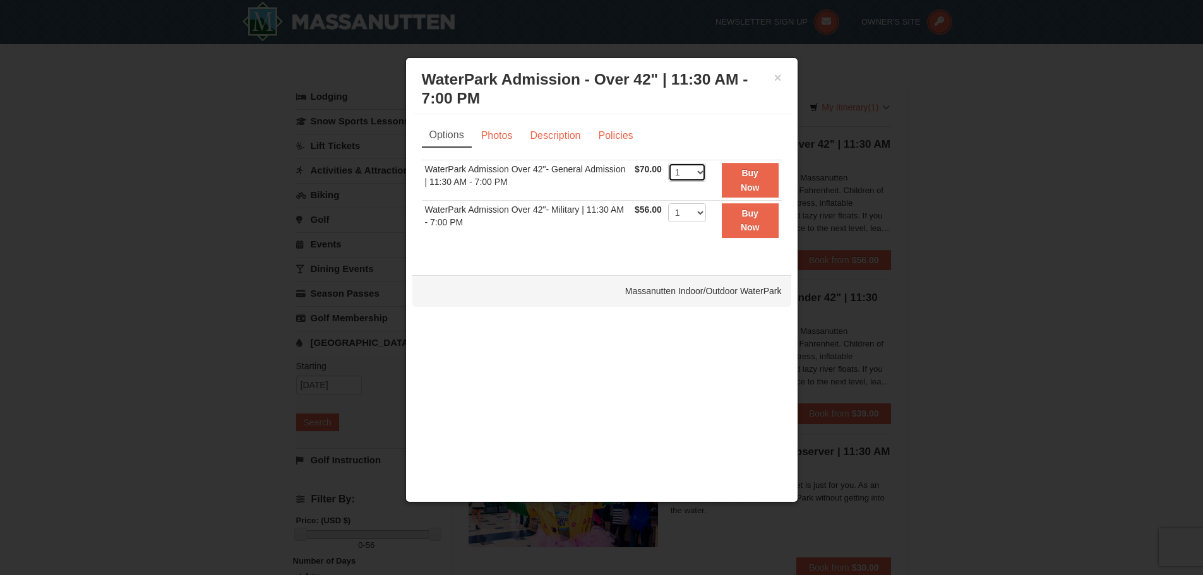
click at [699, 170] on select "1 2 3 4 5 6 7 8 9 10 11 12 13 14 15 16 17 18 19 20 21 22" at bounding box center [687, 172] width 38 height 19
select select "3"
click at [668, 163] on select "1 2 3 4 5 6 7 8 9 10 11 12 13 14 15 16 17 18 19 20 21 22" at bounding box center [687, 172] width 38 height 19
click at [492, 141] on link "Photos" at bounding box center [497, 136] width 48 height 24
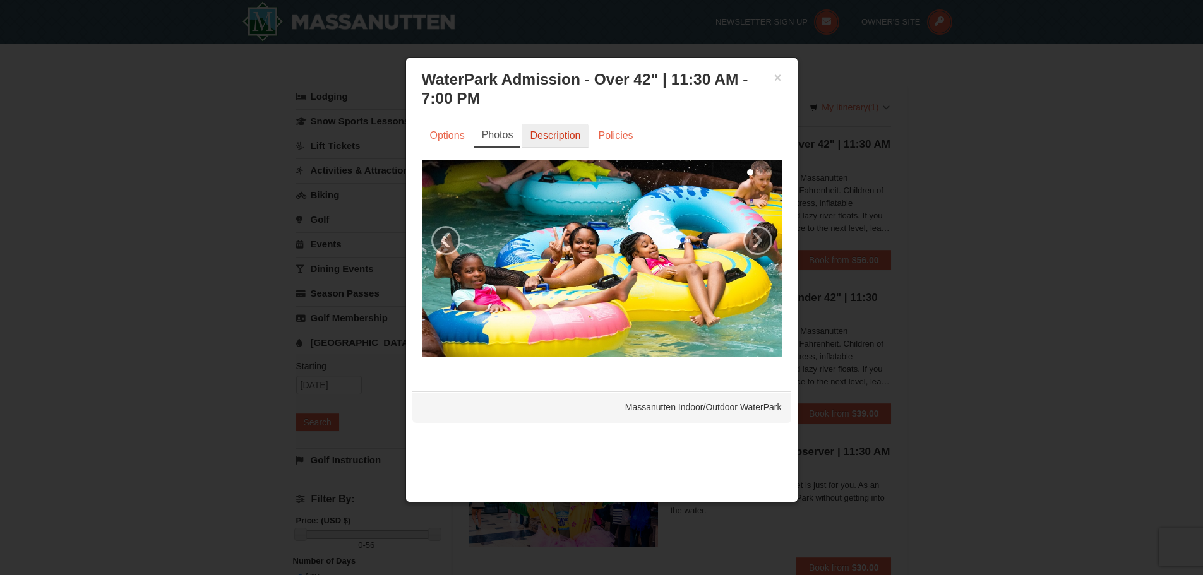
click at [550, 133] on link "Description" at bounding box center [555, 136] width 67 height 24
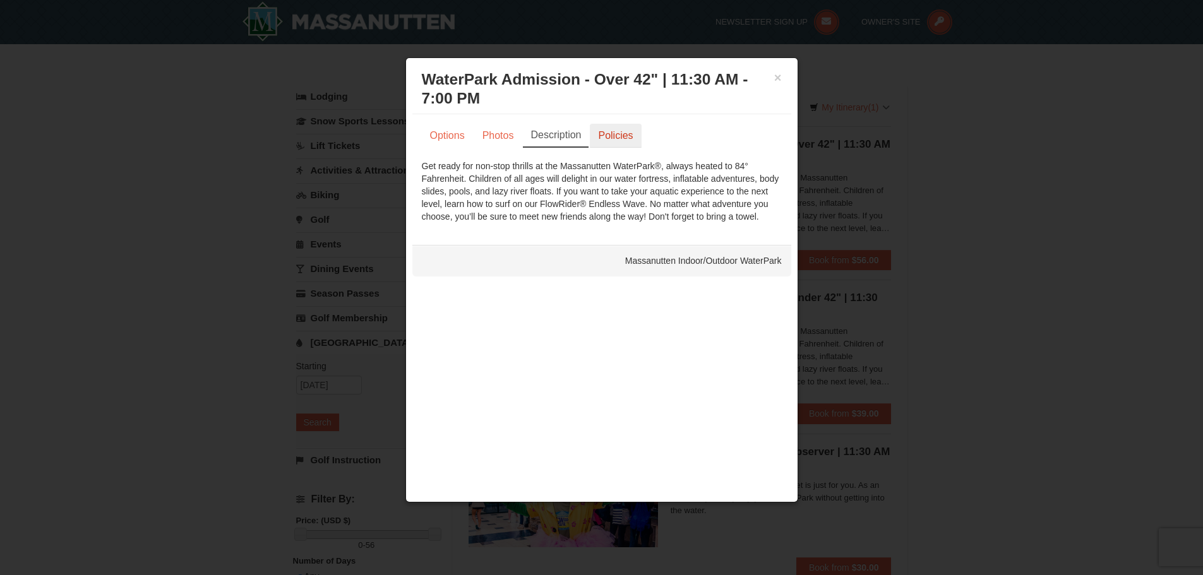
click at [614, 137] on link "Policies" at bounding box center [615, 136] width 51 height 24
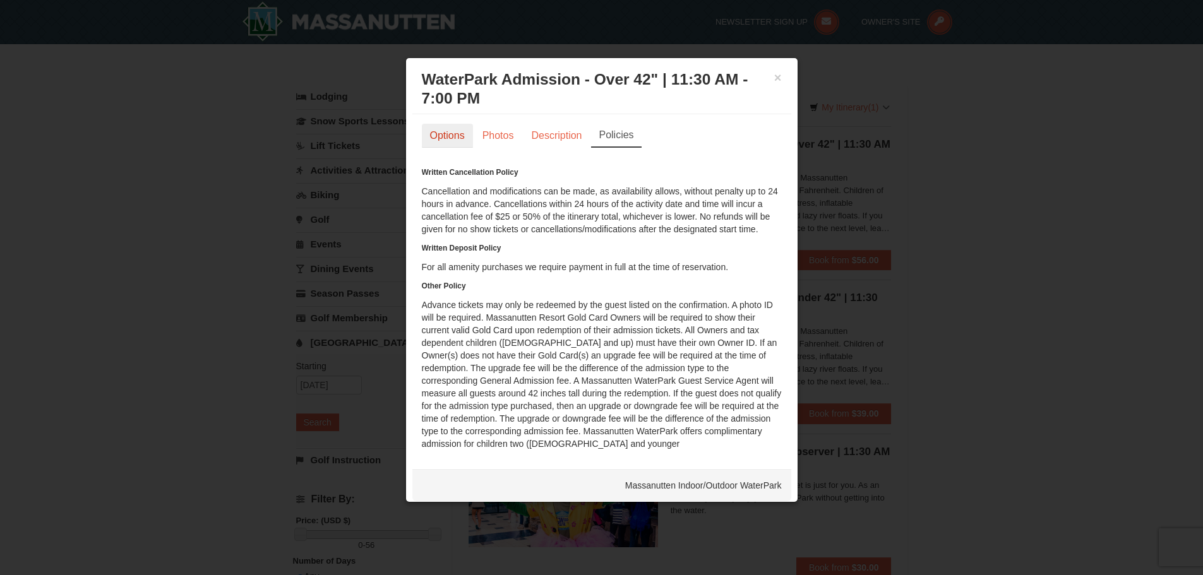
click at [449, 133] on link "Options" at bounding box center [447, 136] width 51 height 24
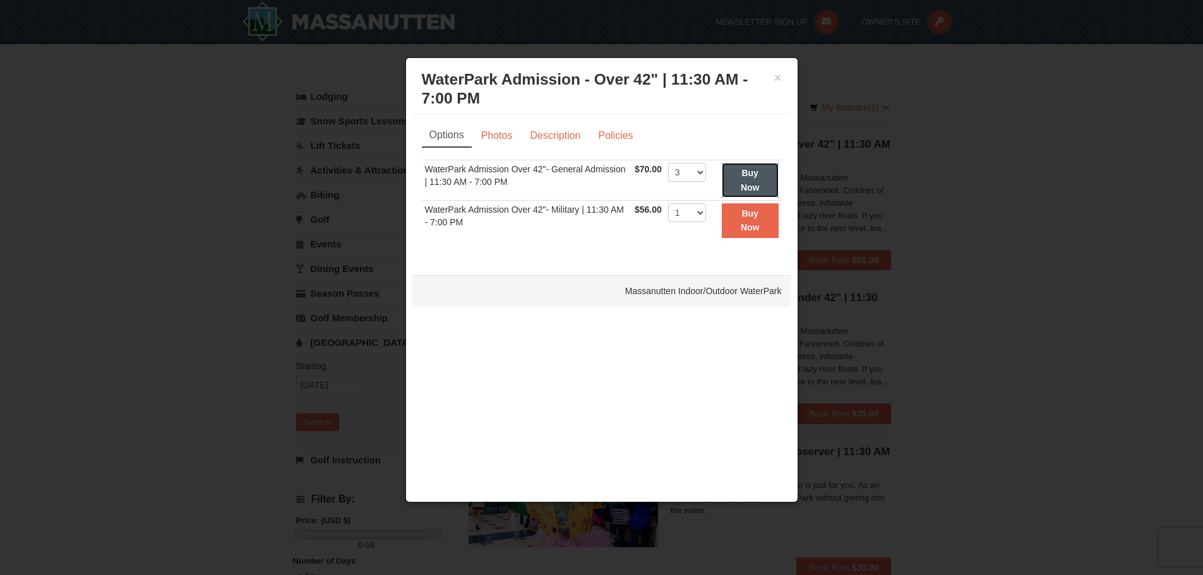
click at [749, 175] on strong "Buy Now" at bounding box center [750, 180] width 19 height 24
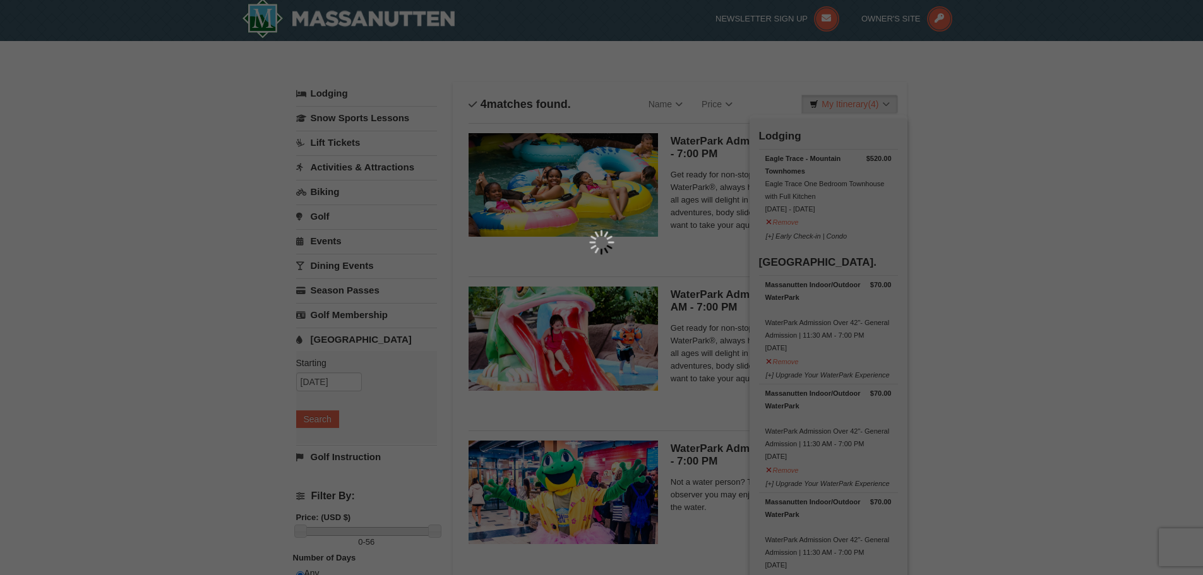
scroll to position [4, 0]
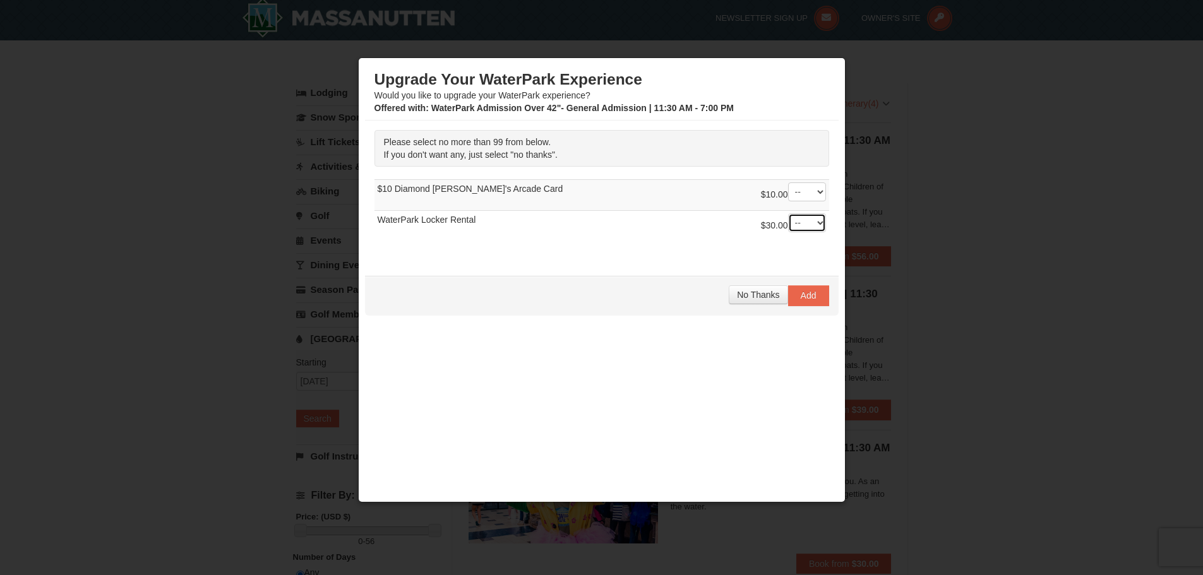
click at [809, 224] on select "-- 01 02 03 04 05 06 07 08" at bounding box center [807, 222] width 38 height 19
select select "1"
click at [788, 213] on select "-- 01 02 03 04 05 06 07 08" at bounding box center [807, 222] width 38 height 19
click at [811, 191] on select "-- 01 02 03 04 05 06 07 08" at bounding box center [807, 191] width 38 height 19
select select "2"
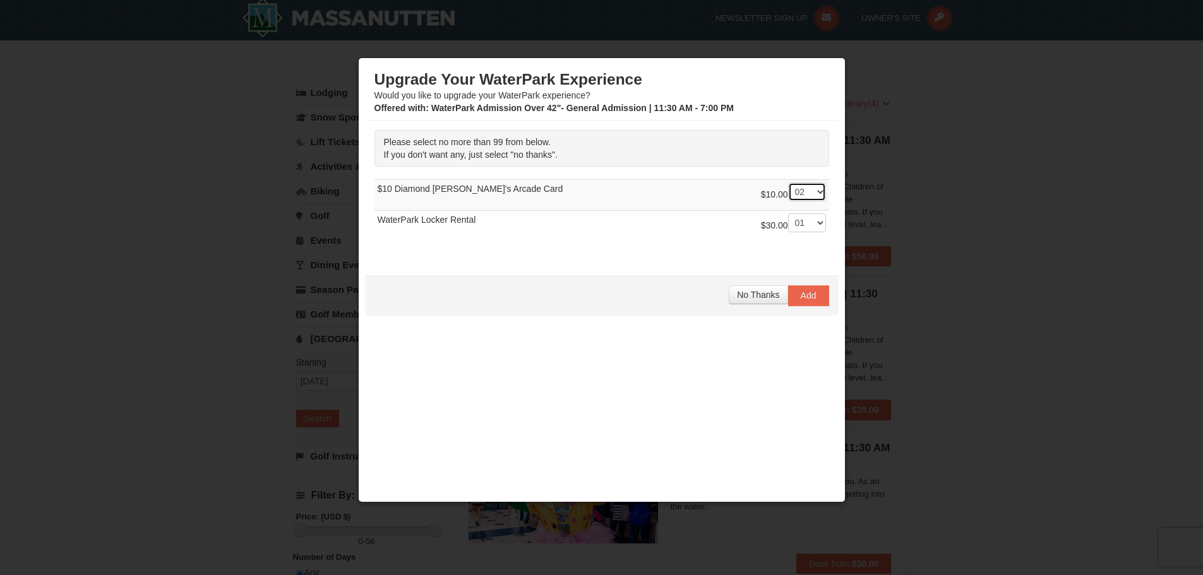
click at [788, 182] on select "-- 01 02 03 04 05 06 07 08" at bounding box center [807, 191] width 38 height 19
click at [802, 291] on span "Add" at bounding box center [809, 295] width 16 height 10
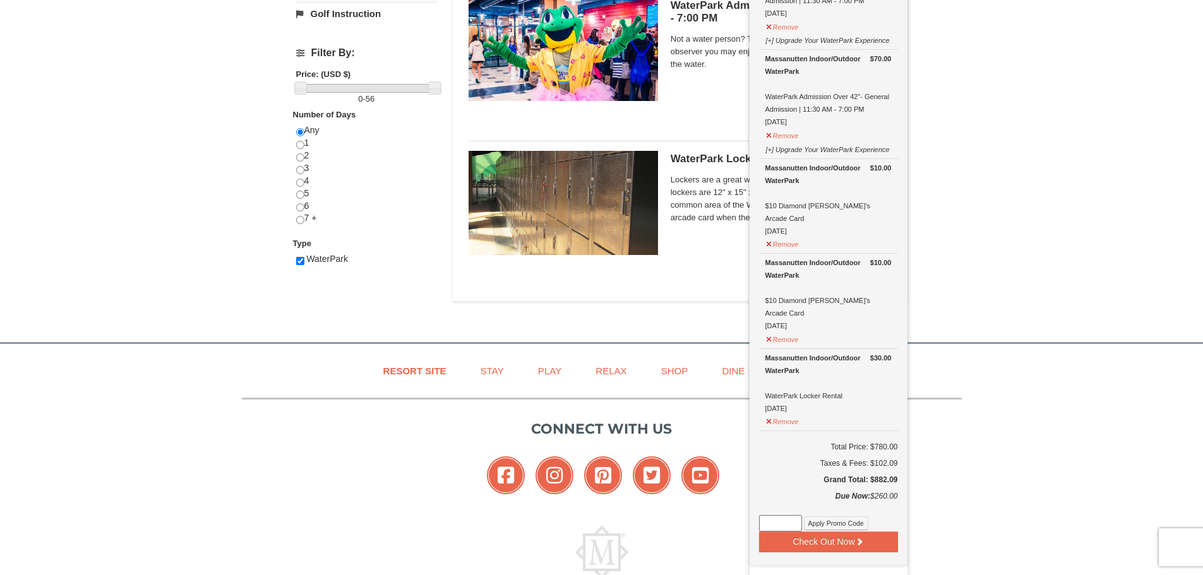
scroll to position [446, 0]
click at [790, 413] on button "Remove" at bounding box center [782, 421] width 34 height 16
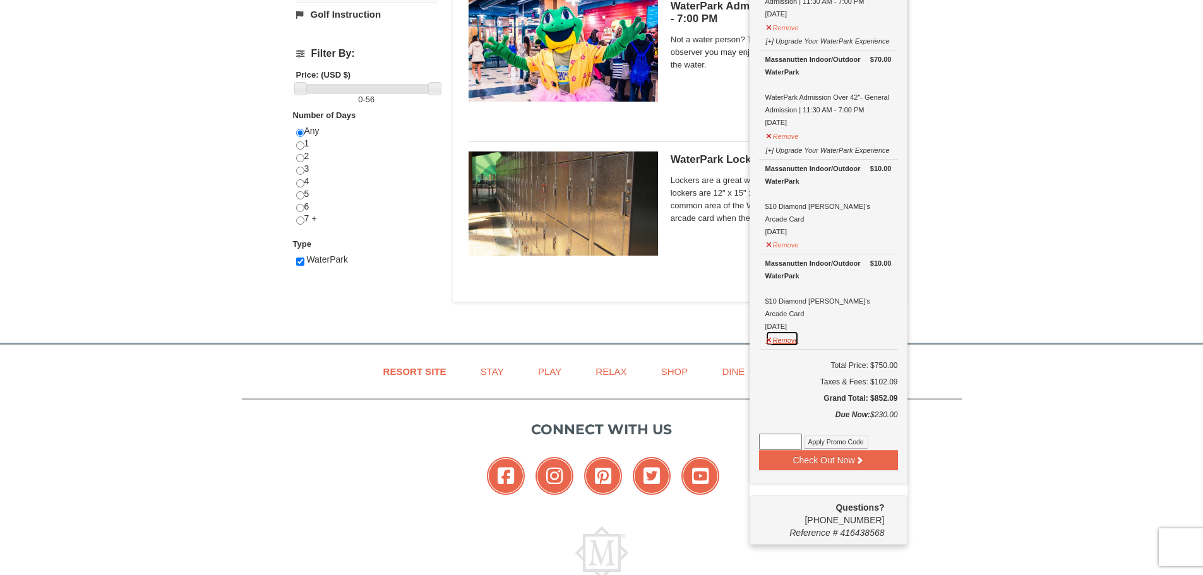
click at [776, 331] on button "Remove" at bounding box center [782, 339] width 34 height 16
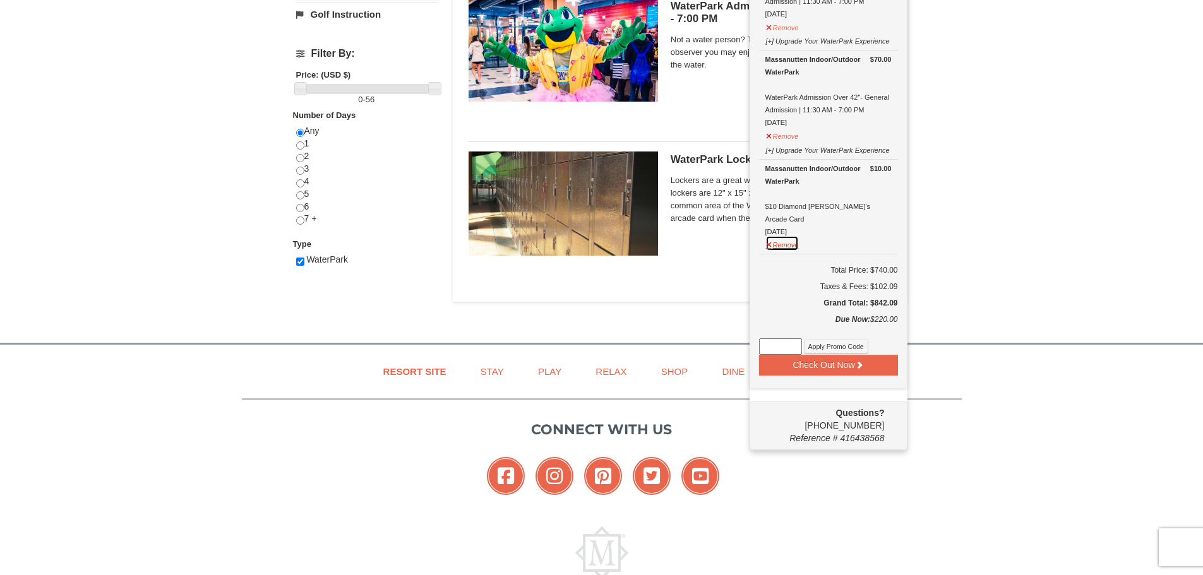
click at [778, 235] on button "Remove" at bounding box center [782, 243] width 34 height 16
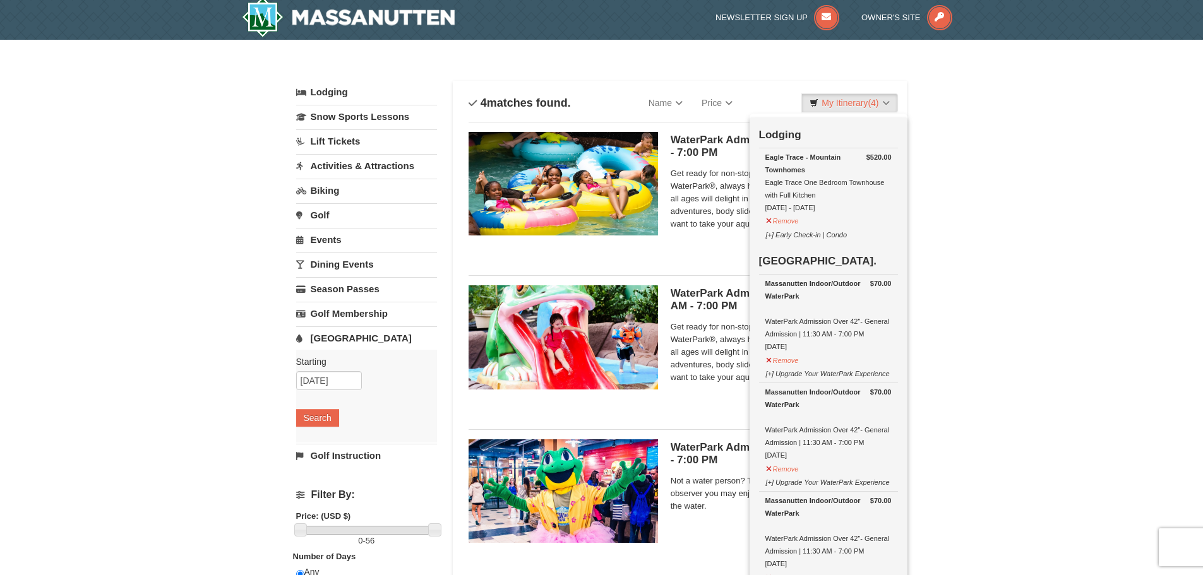
scroll to position [4, 0]
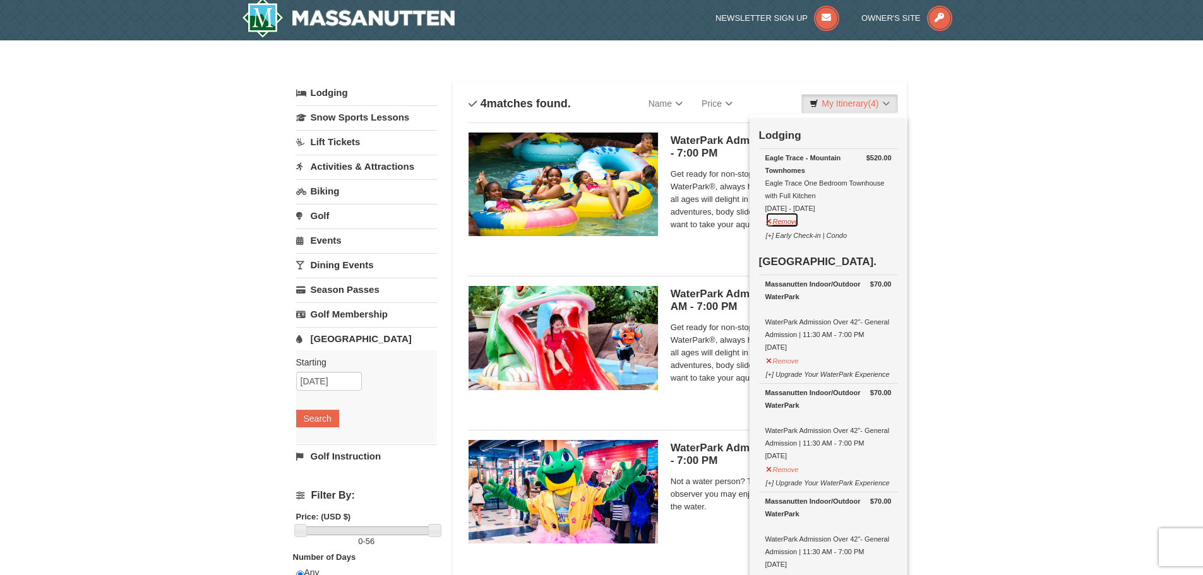
click at [782, 225] on button "Remove" at bounding box center [782, 220] width 34 height 16
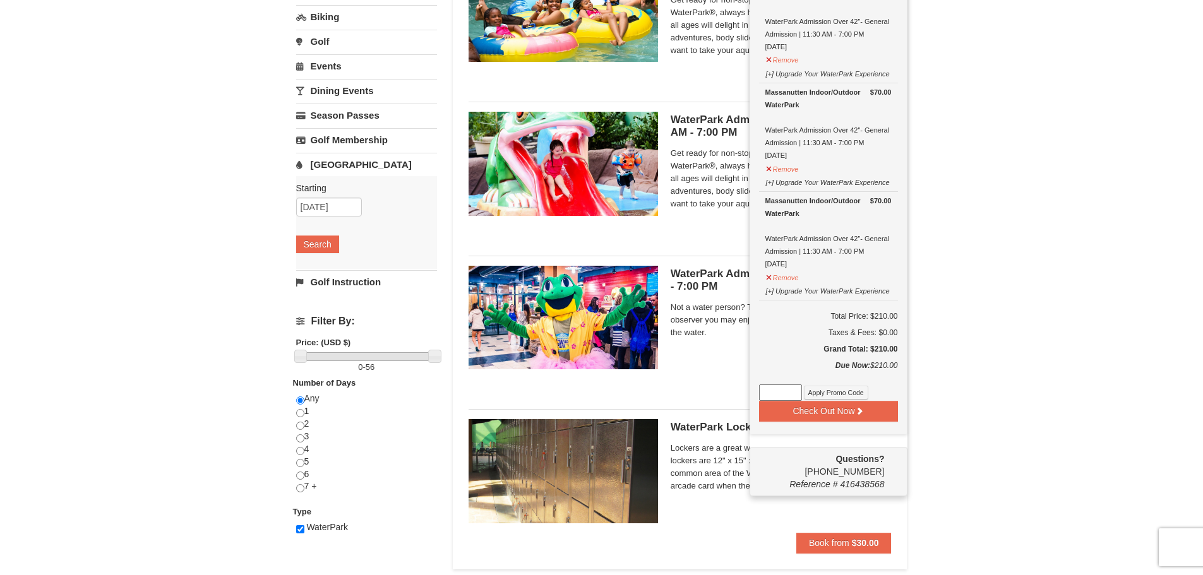
scroll to position [189, 0]
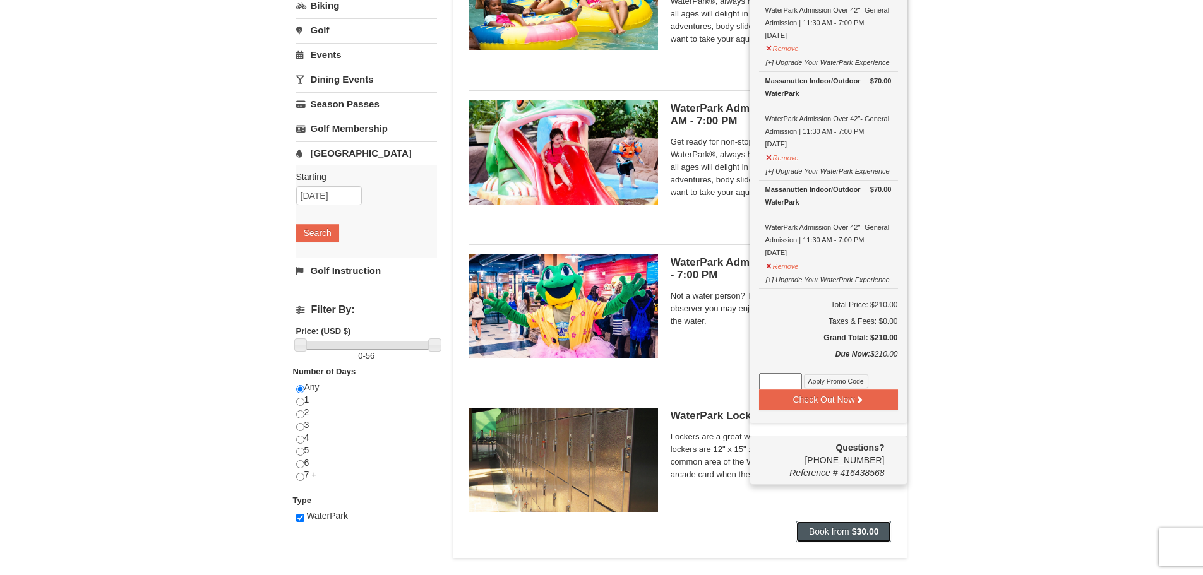
click at [823, 531] on span "Book from" at bounding box center [829, 532] width 40 height 10
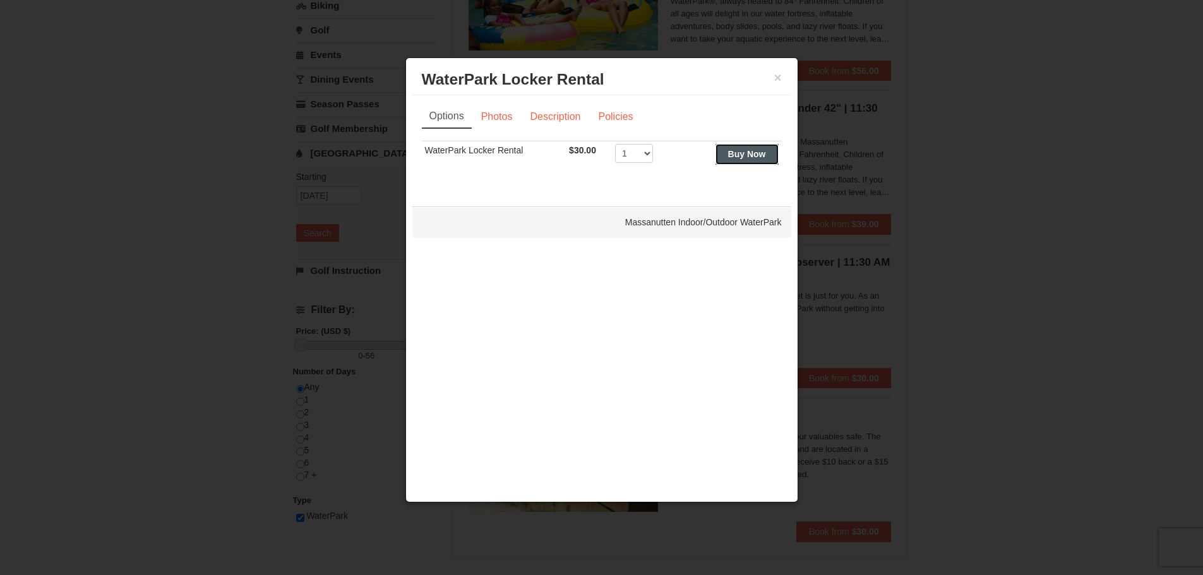
click at [747, 153] on strong "Buy Now" at bounding box center [747, 154] width 38 height 10
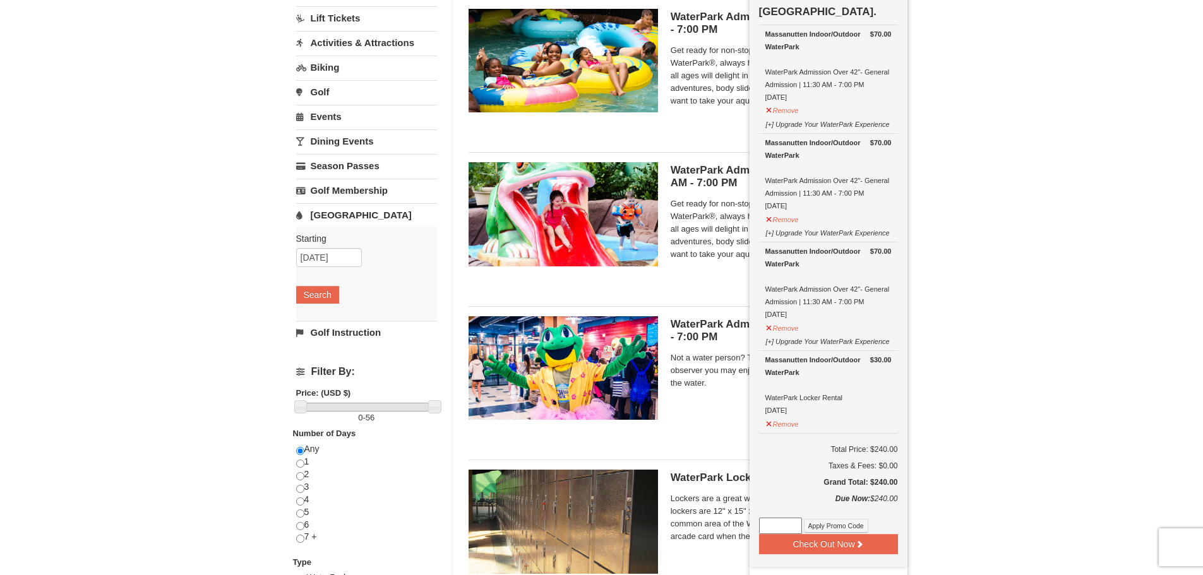
scroll to position [130, 0]
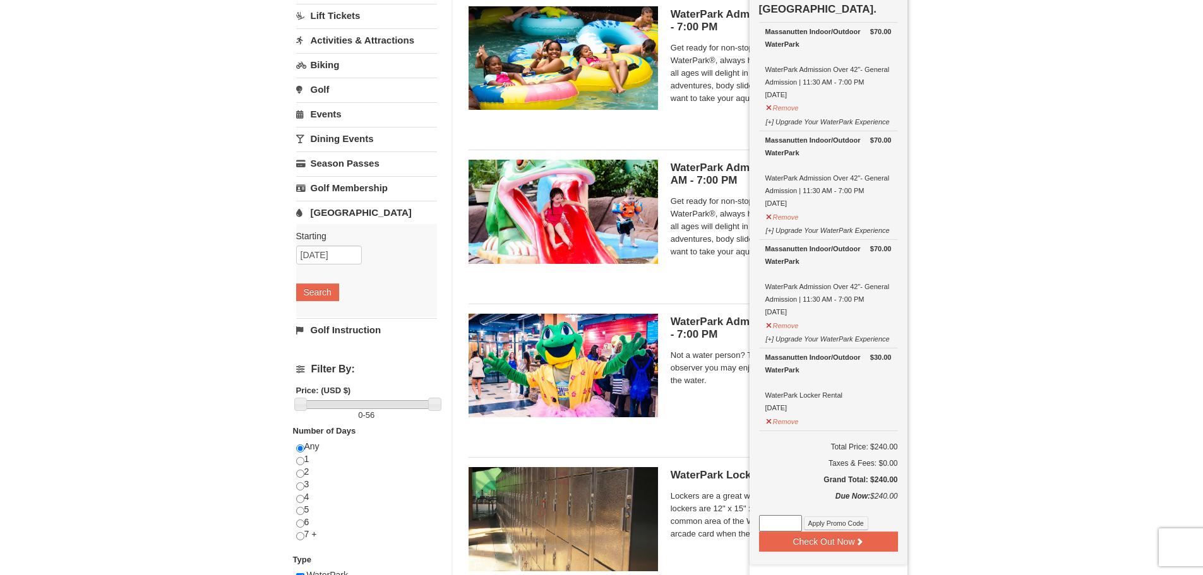
click at [1050, 316] on div "× Categories List Filter My Itinerary (4) Check Out Now Water Park Pass. $70.00…" at bounding box center [601, 280] width 1203 height 732
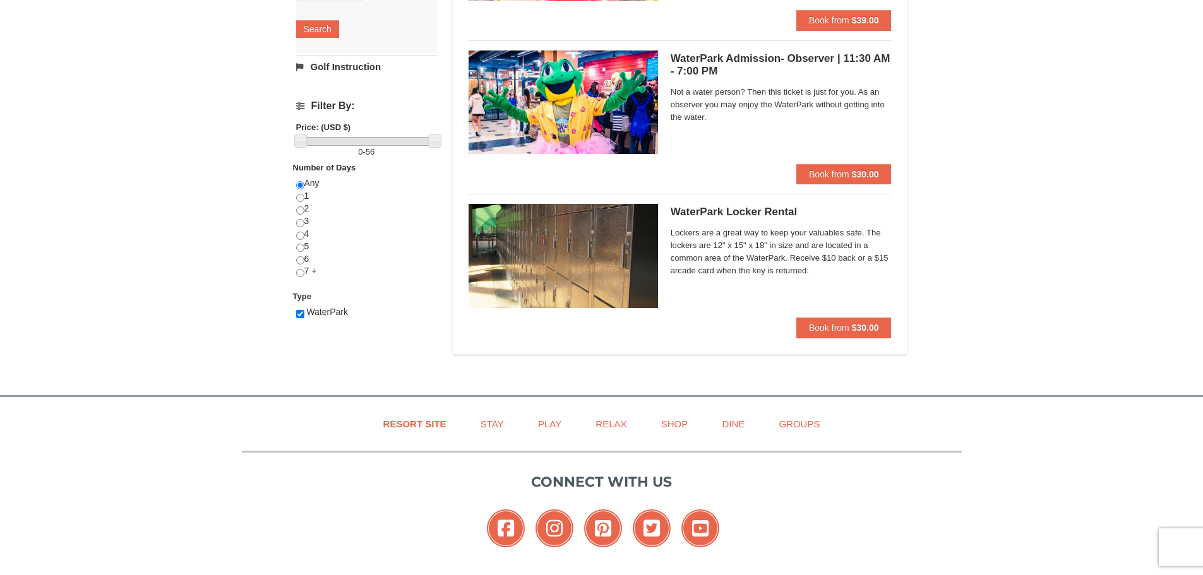
scroll to position [390, 0]
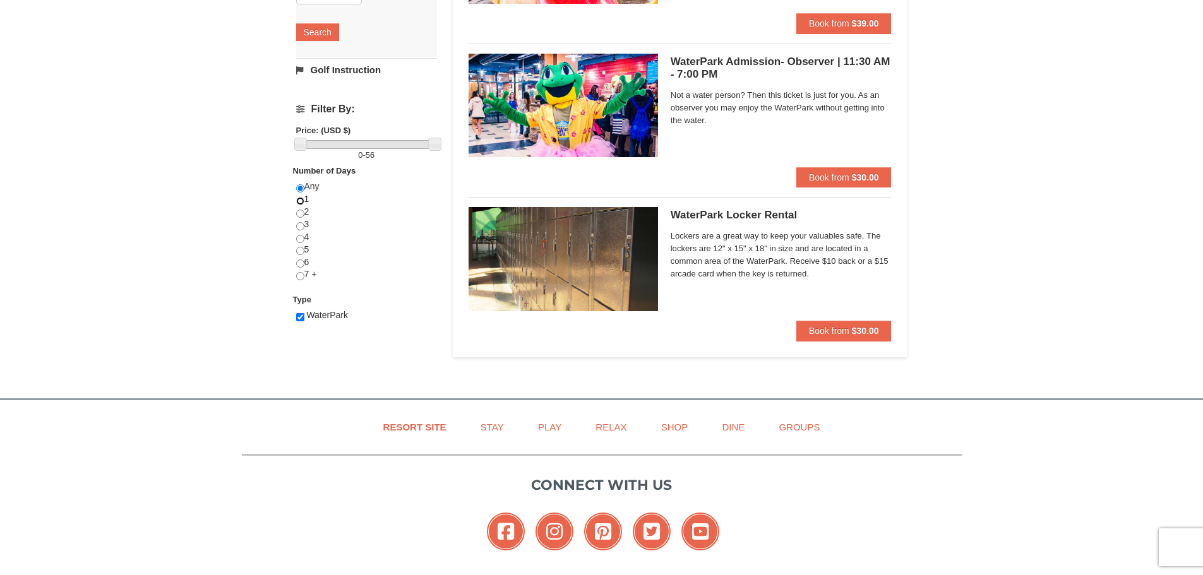
click at [297, 201] on input "radio" at bounding box center [300, 201] width 8 height 8
radio input "true"
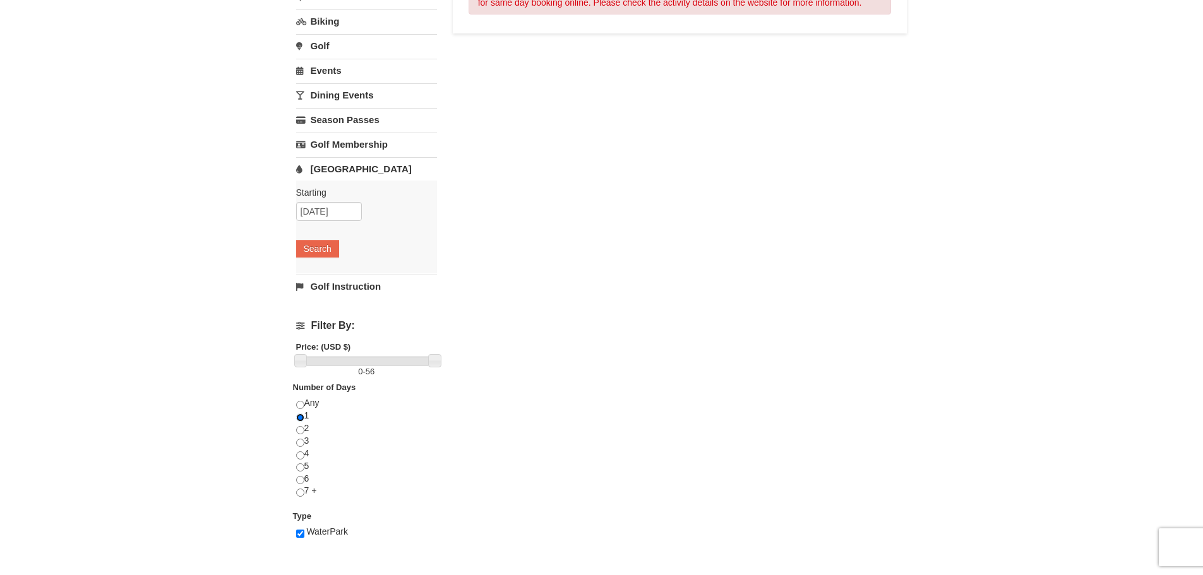
scroll to position [201, 0]
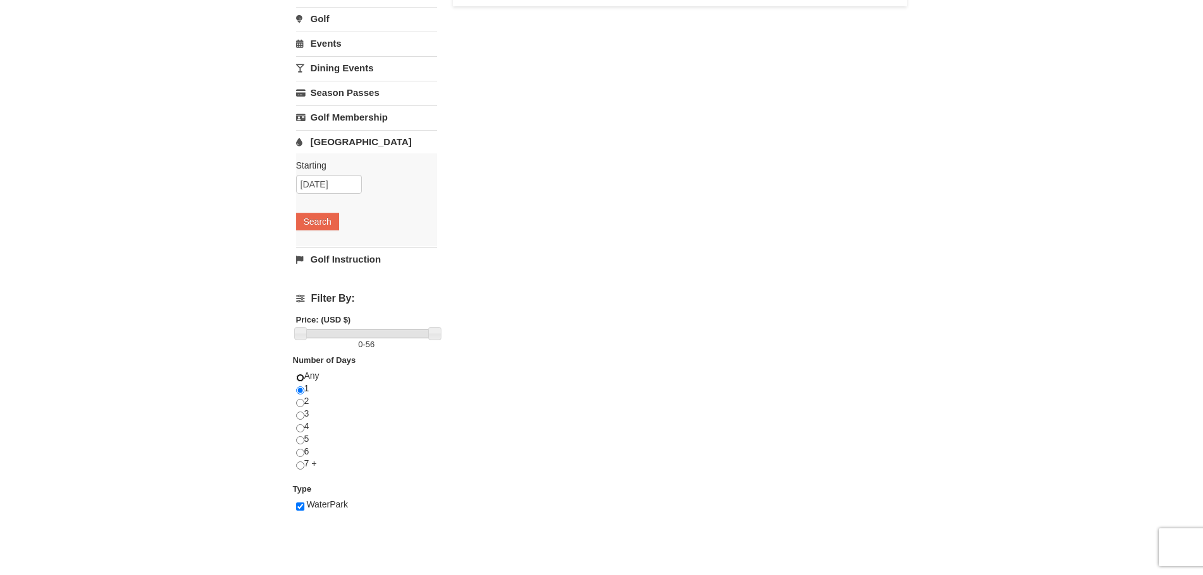
click at [303, 375] on input "radio" at bounding box center [300, 378] width 8 height 8
radio input "true"
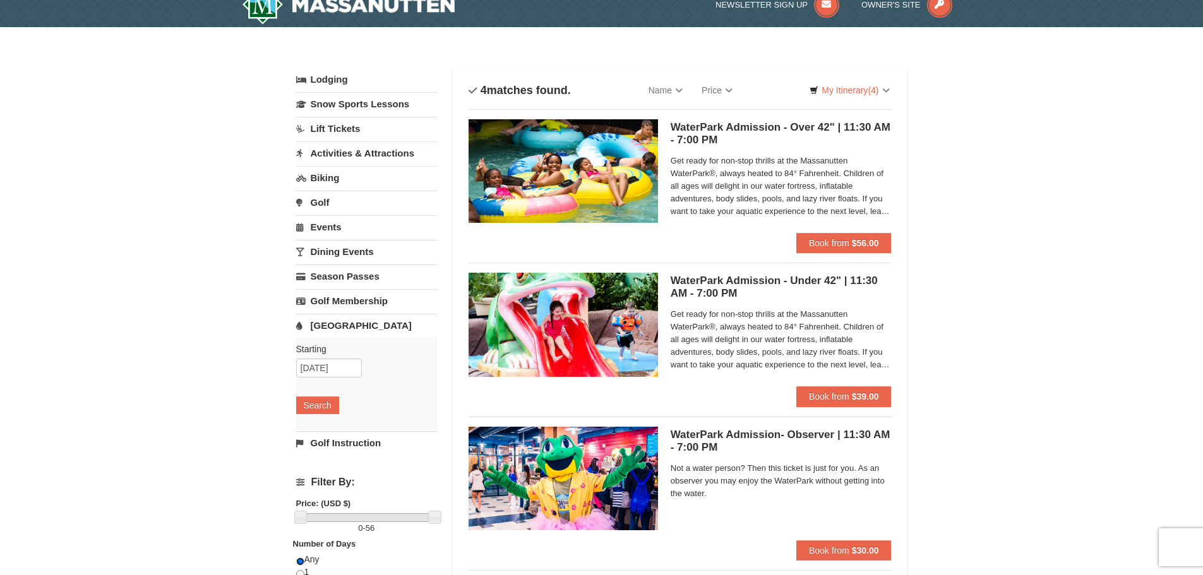
scroll to position [11, 0]
